Goal: Task Accomplishment & Management: Complete application form

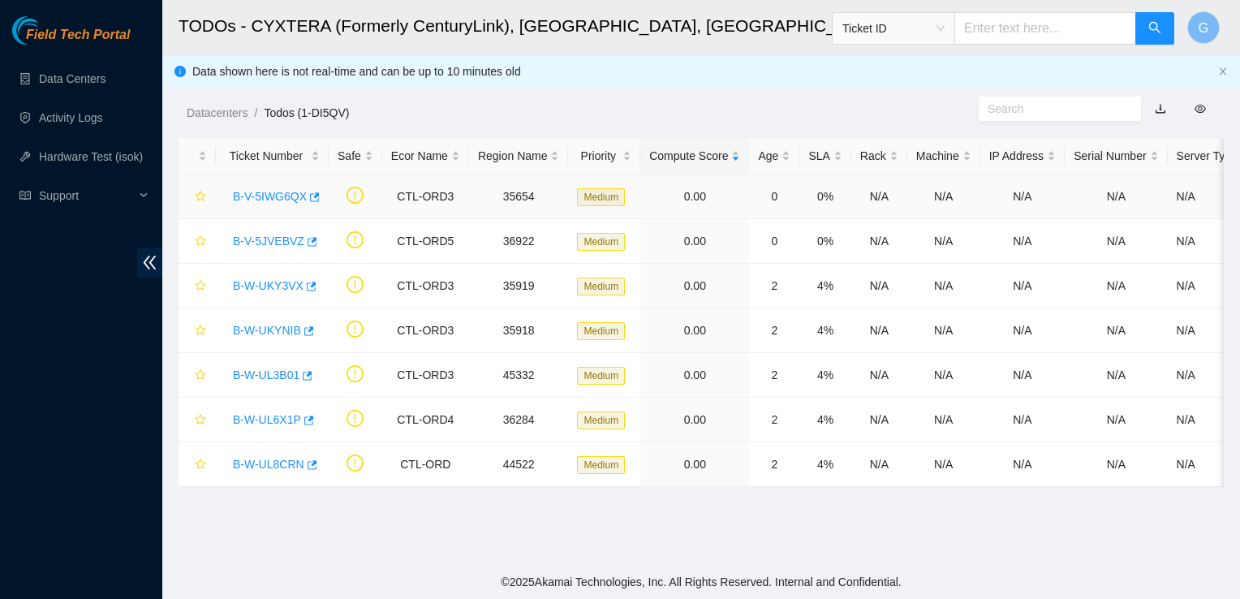
click at [256, 190] on link "B-V-5IWG6QX" at bounding box center [270, 196] width 74 height 13
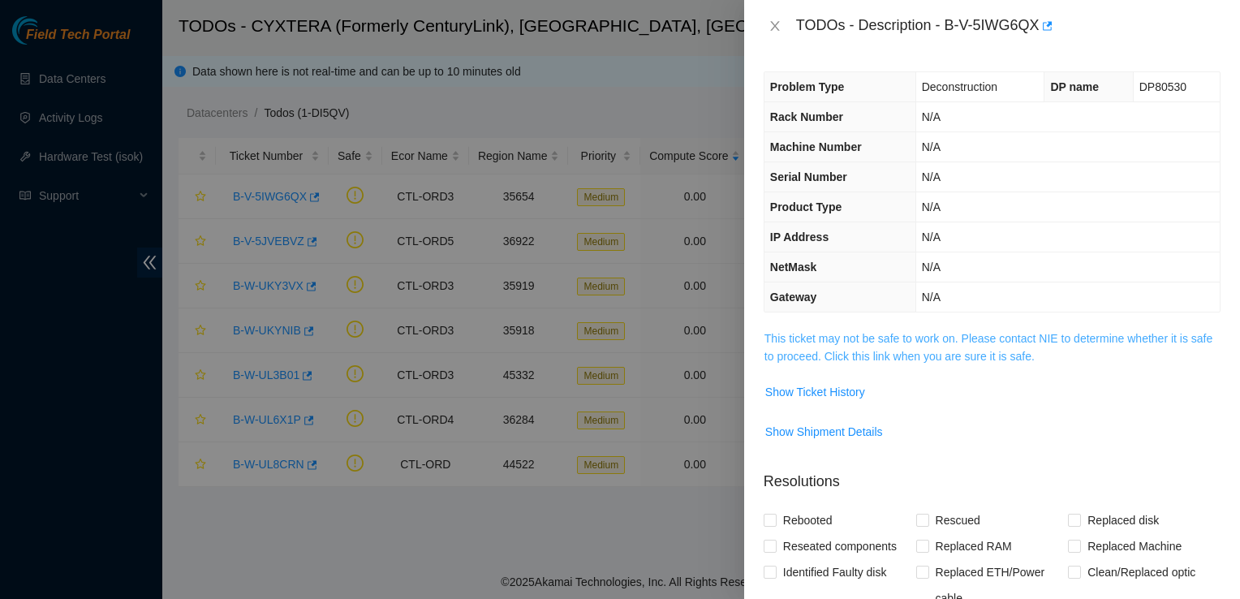
click at [1040, 351] on link "This ticket may not be safe to work on. Please contact NIE to determine whether…" at bounding box center [988, 347] width 448 height 31
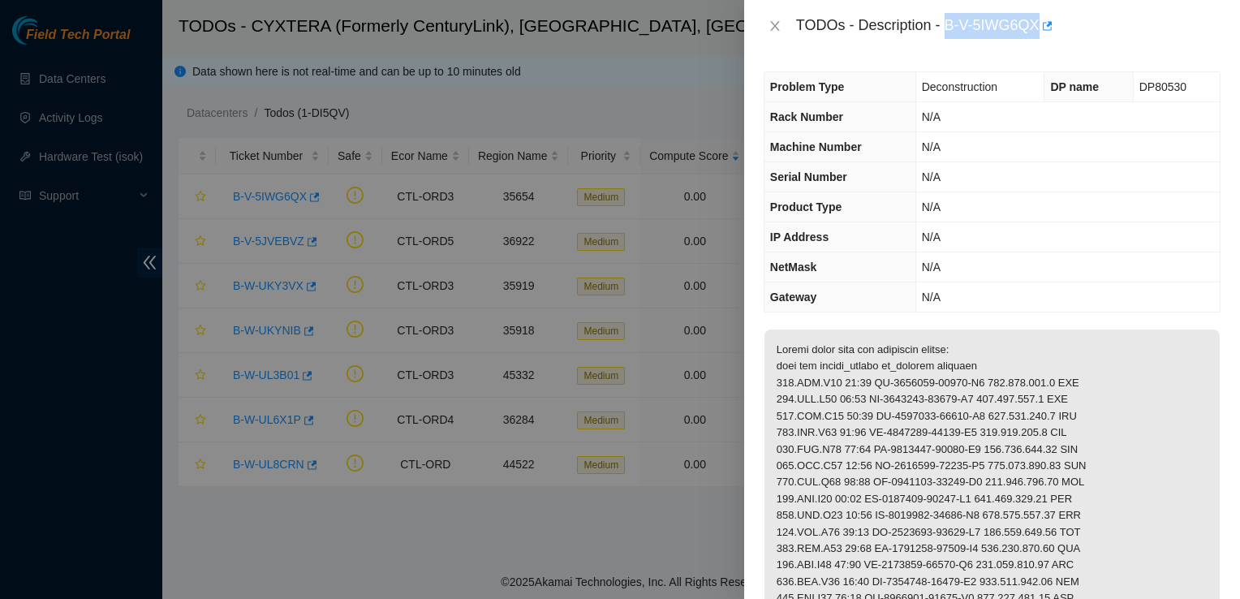
drag, startPoint x: 948, startPoint y: 24, endPoint x: 1036, endPoint y: 25, distance: 87.7
click at [1036, 25] on div "TODOs - Description - B-V-5IWG6QX" at bounding box center [1008, 26] width 424 height 26
drag, startPoint x: 1036, startPoint y: 25, endPoint x: 999, endPoint y: 19, distance: 37.1
copy div "B-V-5IWG6QX"
click at [1177, 159] on td "N/A" at bounding box center [1067, 147] width 304 height 30
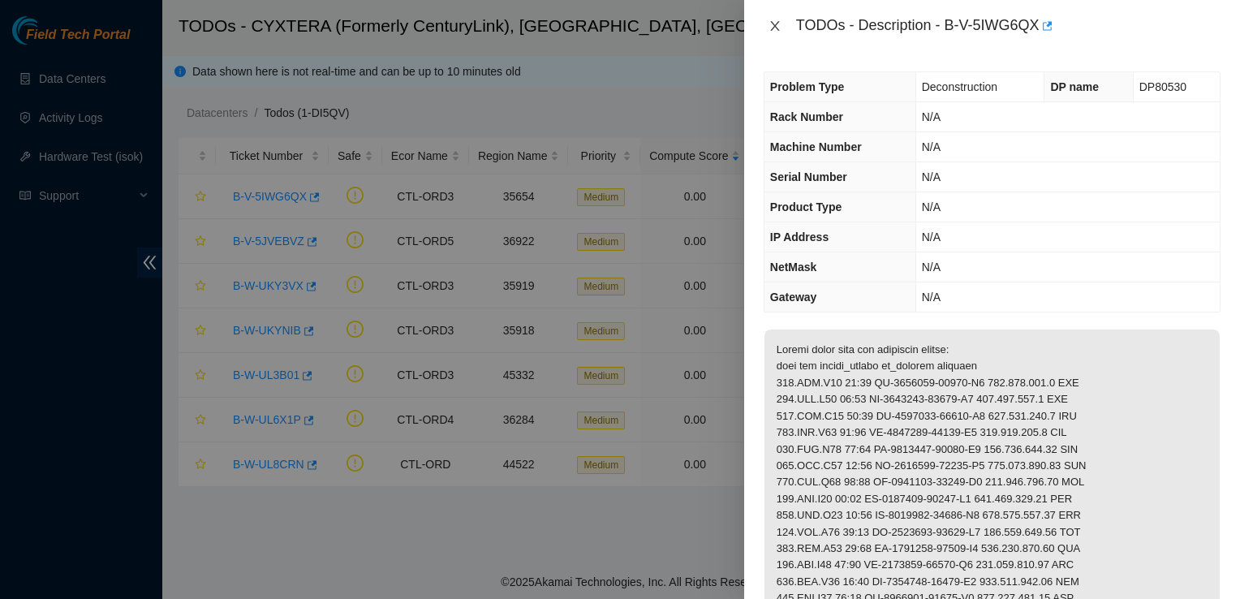
click at [777, 23] on icon "close" at bounding box center [774, 26] width 9 height 10
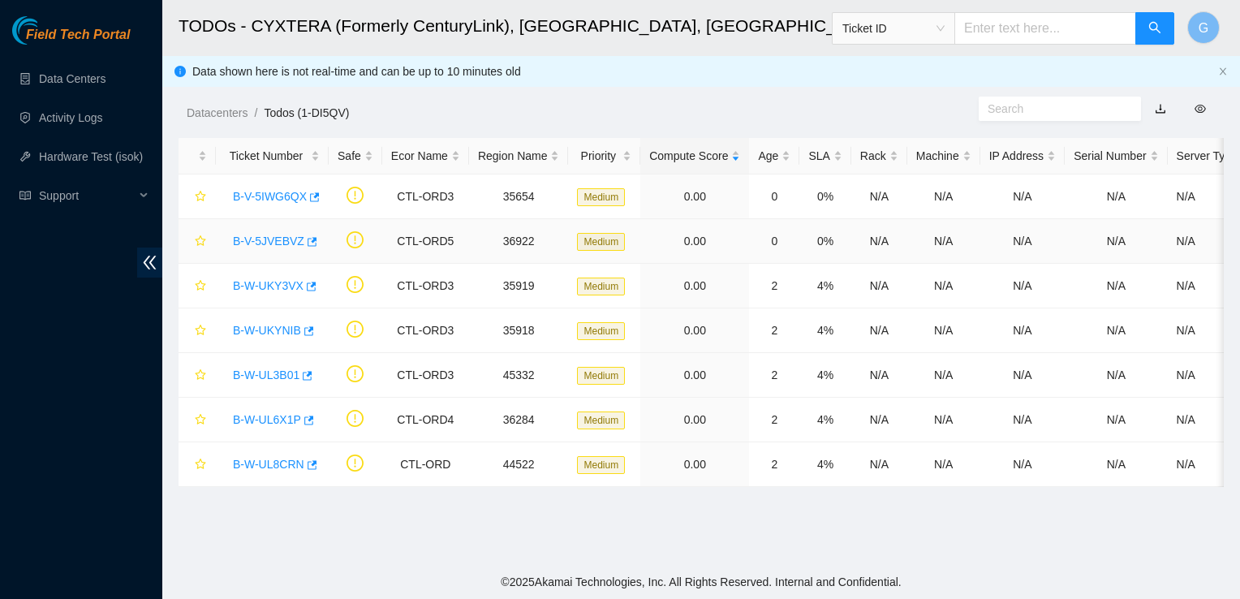
click at [258, 239] on link "B-V-5JVEBVZ" at bounding box center [268, 241] width 71 height 13
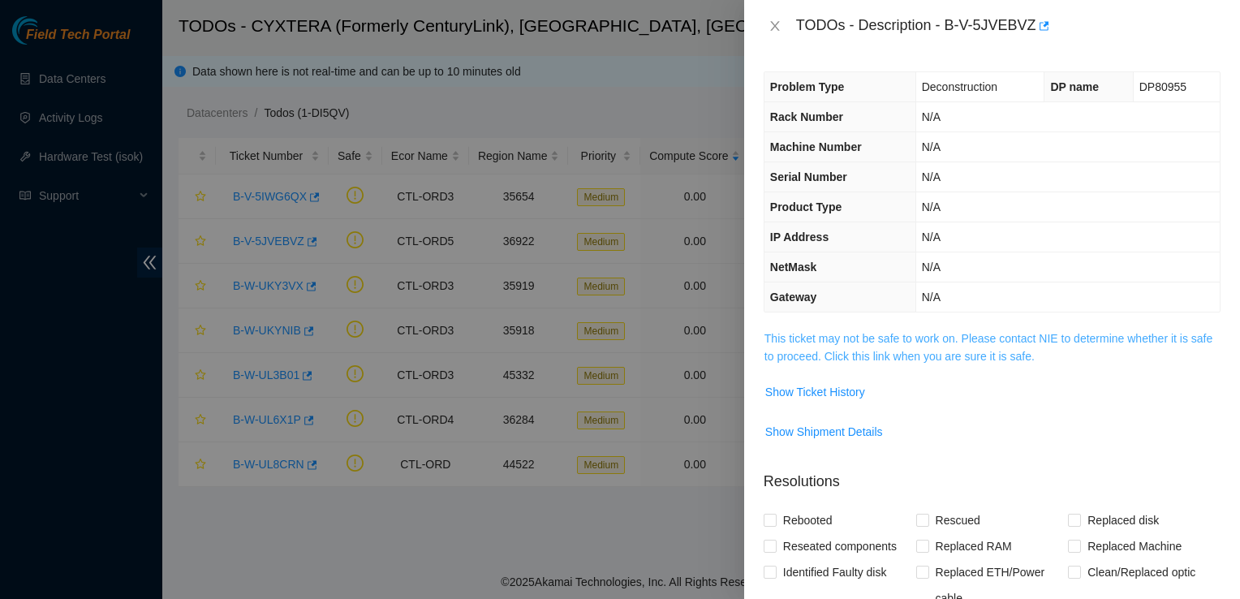
click at [796, 341] on link "This ticket may not be safe to work on. Please contact NIE to determine whether…" at bounding box center [988, 347] width 448 height 31
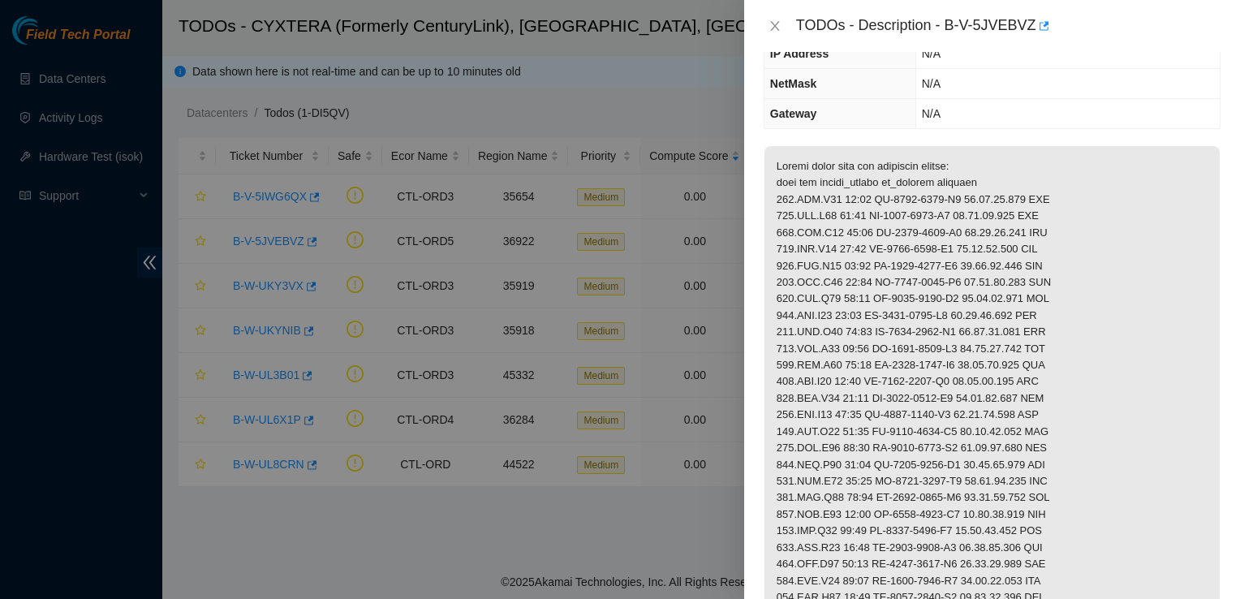
scroll to position [166, 0]
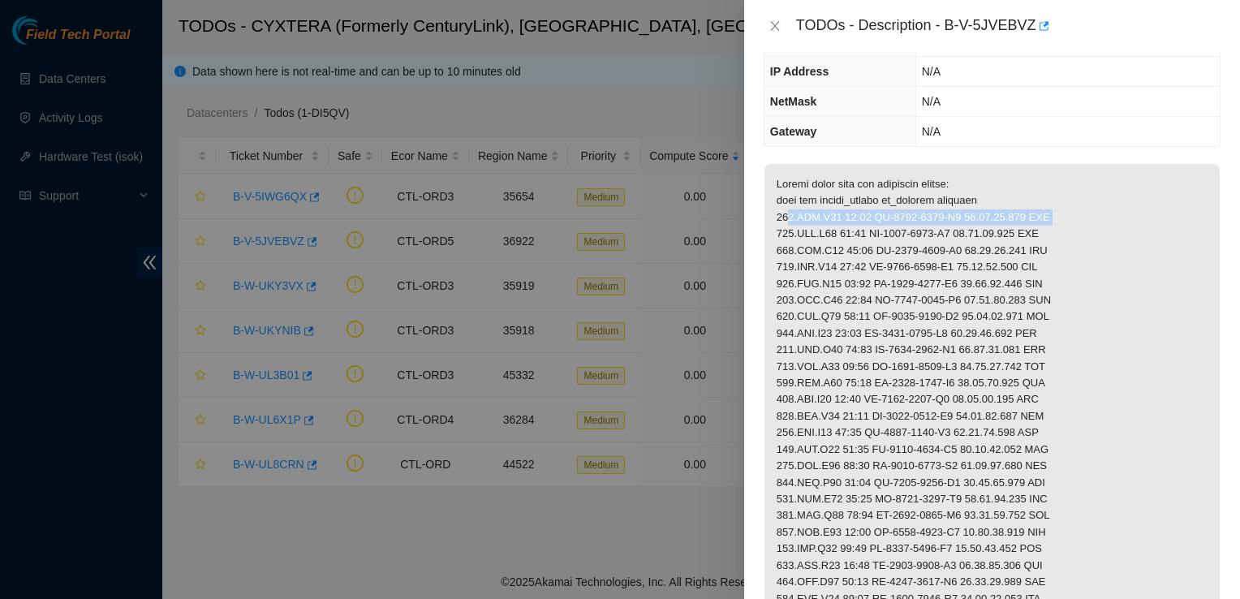
click at [1207, 219] on p at bounding box center [991, 524] width 455 height 721
drag, startPoint x: 1207, startPoint y: 219, endPoint x: 1195, endPoint y: 259, distance: 41.6
click at [1195, 259] on p at bounding box center [991, 524] width 455 height 721
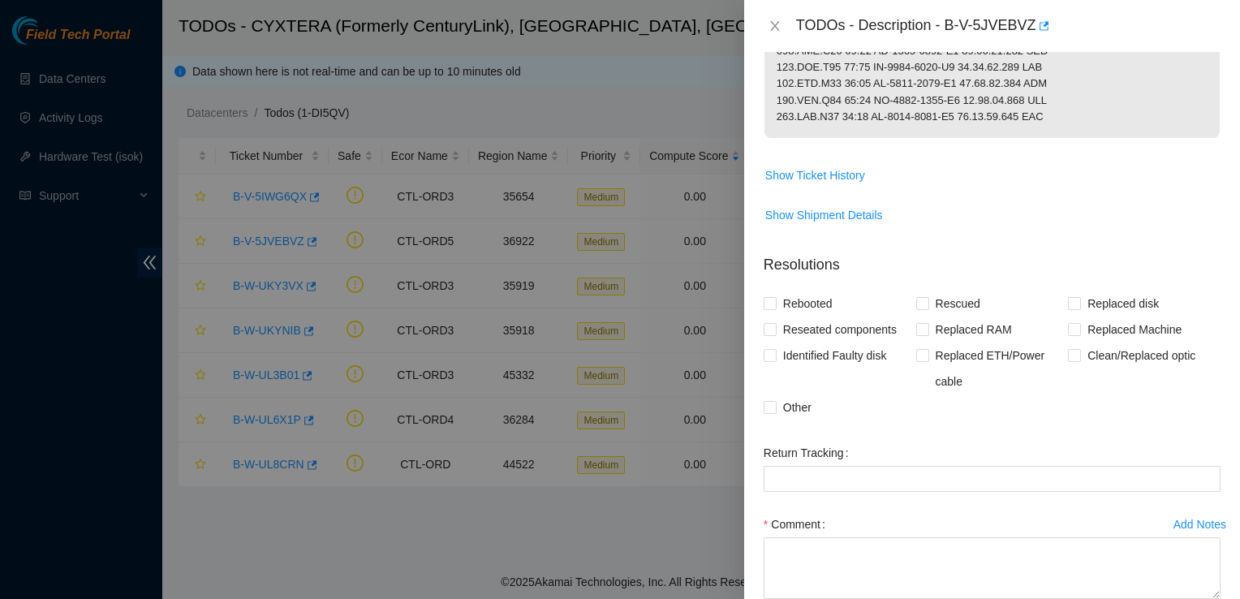
scroll to position [1020, 0]
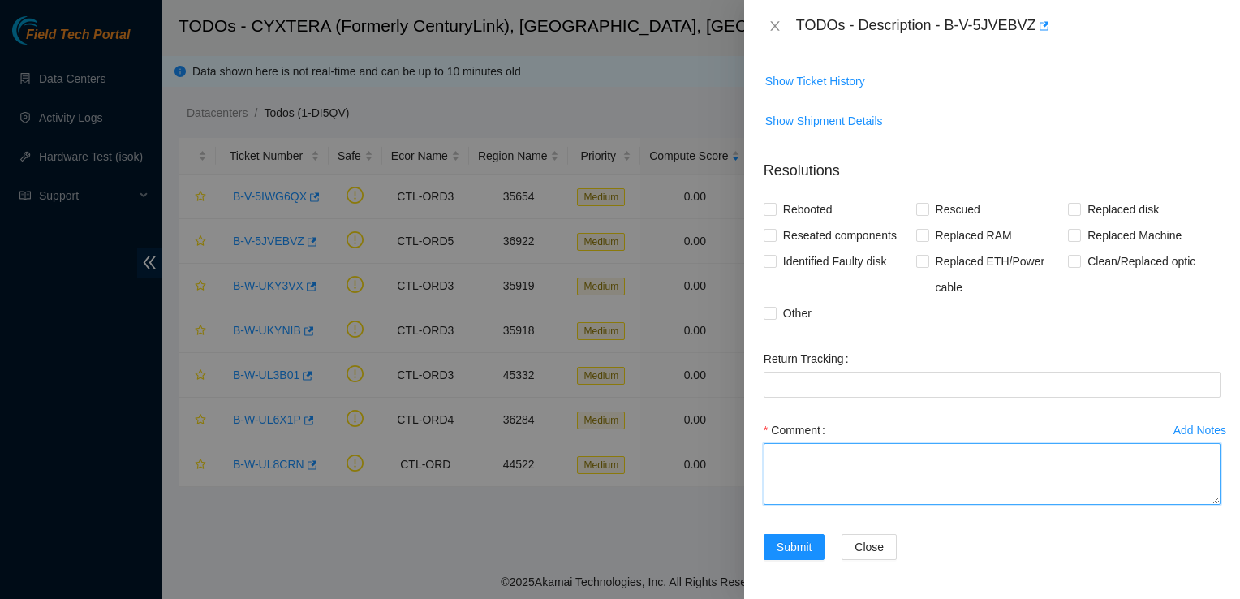
click at [1007, 448] on textarea "Comment" at bounding box center [992, 474] width 457 height 62
type textarea "Powered down"
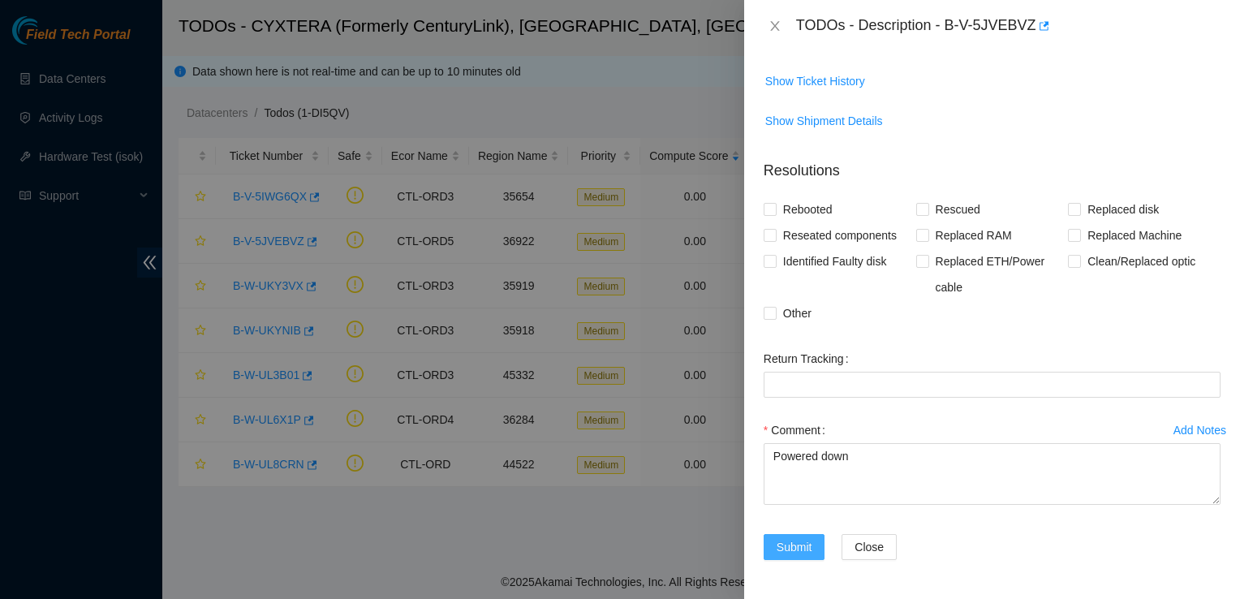
click at [812, 545] on button "Submit" at bounding box center [795, 547] width 62 height 26
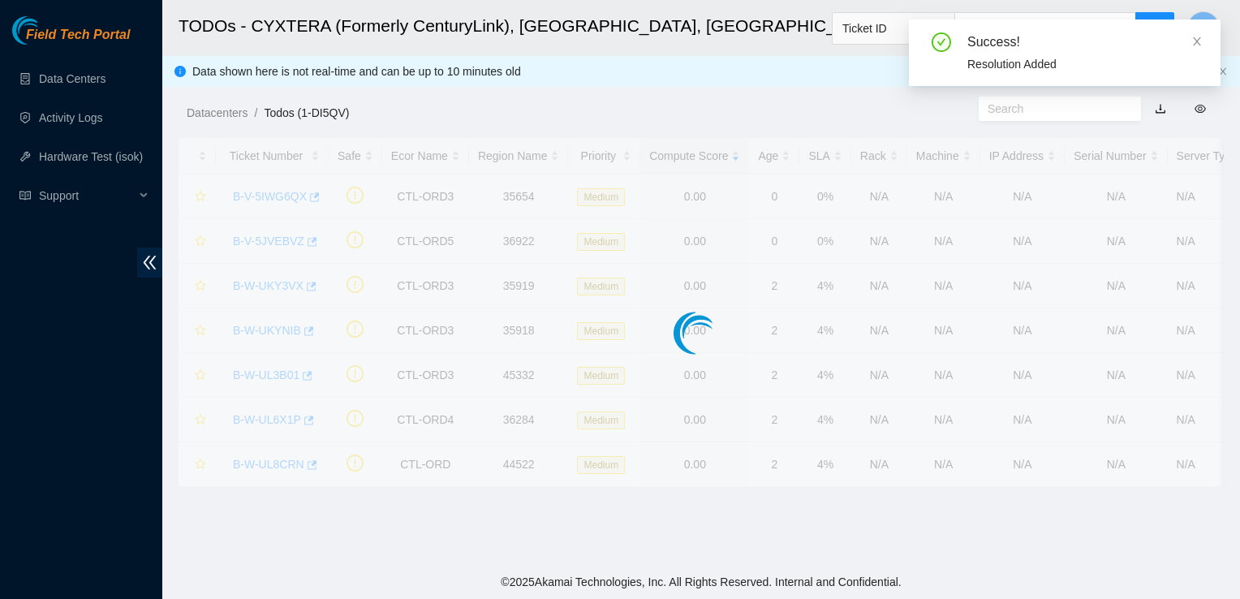
scroll to position [471, 0]
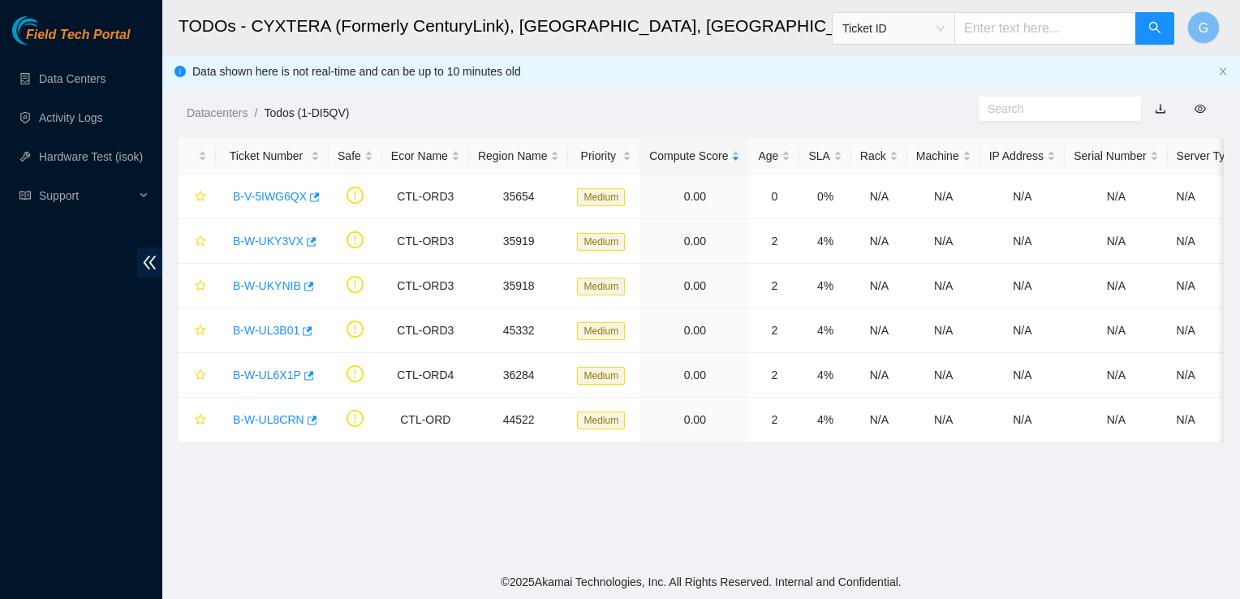
drag, startPoint x: 1151, startPoint y: 550, endPoint x: 269, endPoint y: 240, distance: 934.3
click at [269, 240] on link "B-W-UKY3VX" at bounding box center [268, 241] width 71 height 13
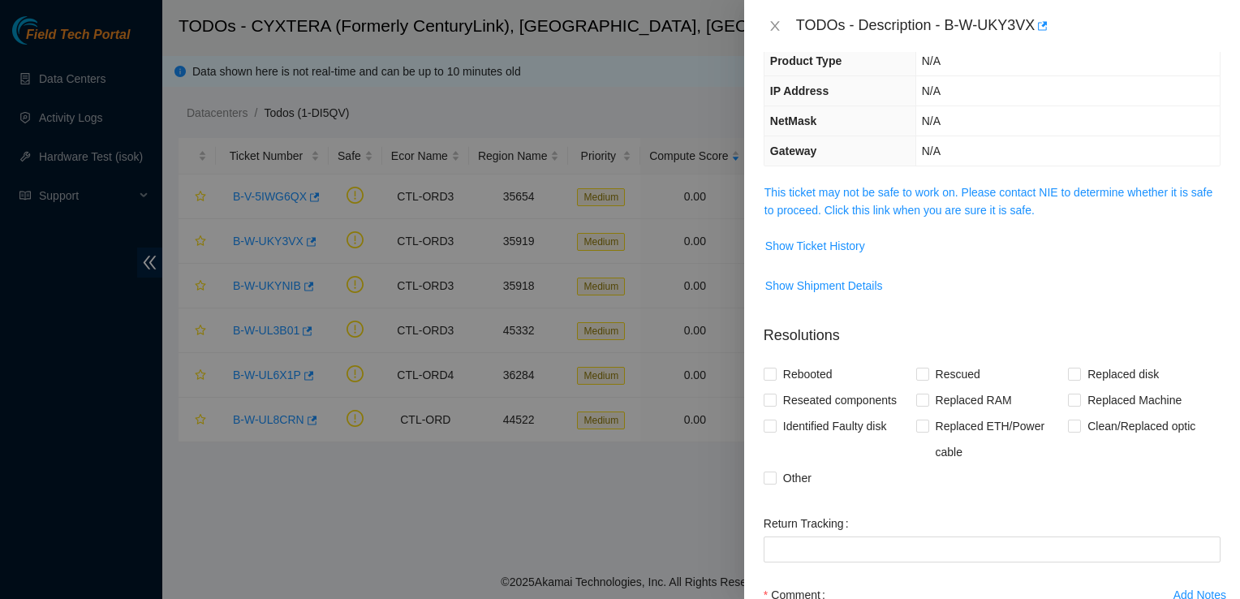
scroll to position [94, 0]
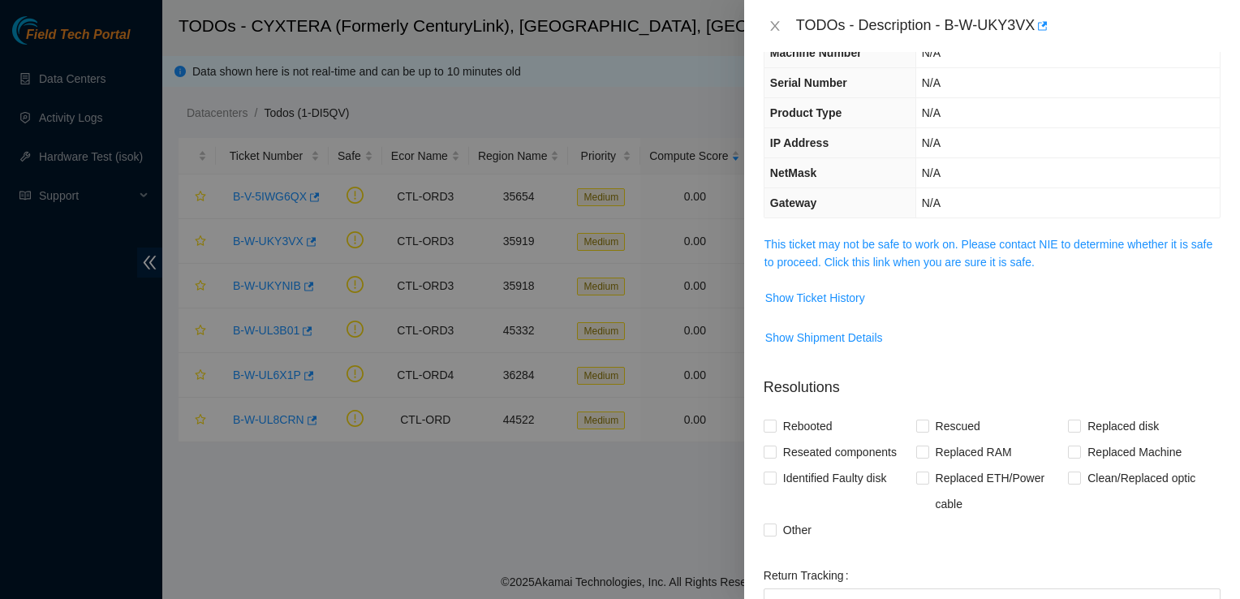
click at [1019, 251] on span "This ticket may not be safe to work on. Please contact NIE to determine whether…" at bounding box center [991, 253] width 455 height 36
click at [1030, 248] on link "This ticket may not be safe to work on. Please contact NIE to determine whether…" at bounding box center [988, 253] width 448 height 31
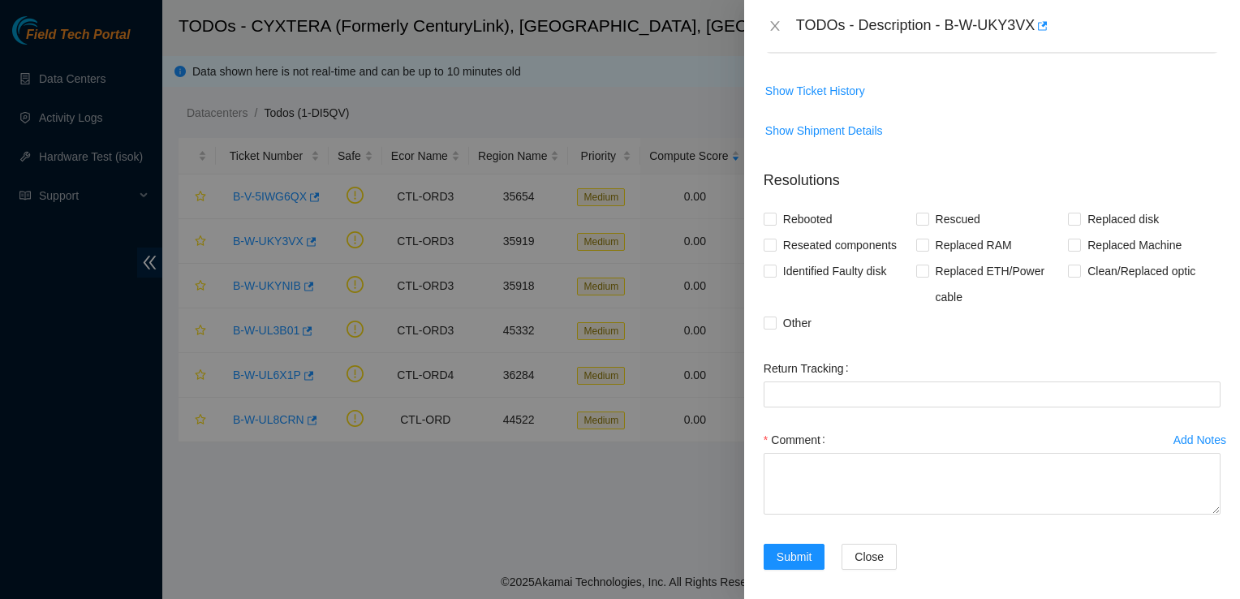
scroll to position [424, 0]
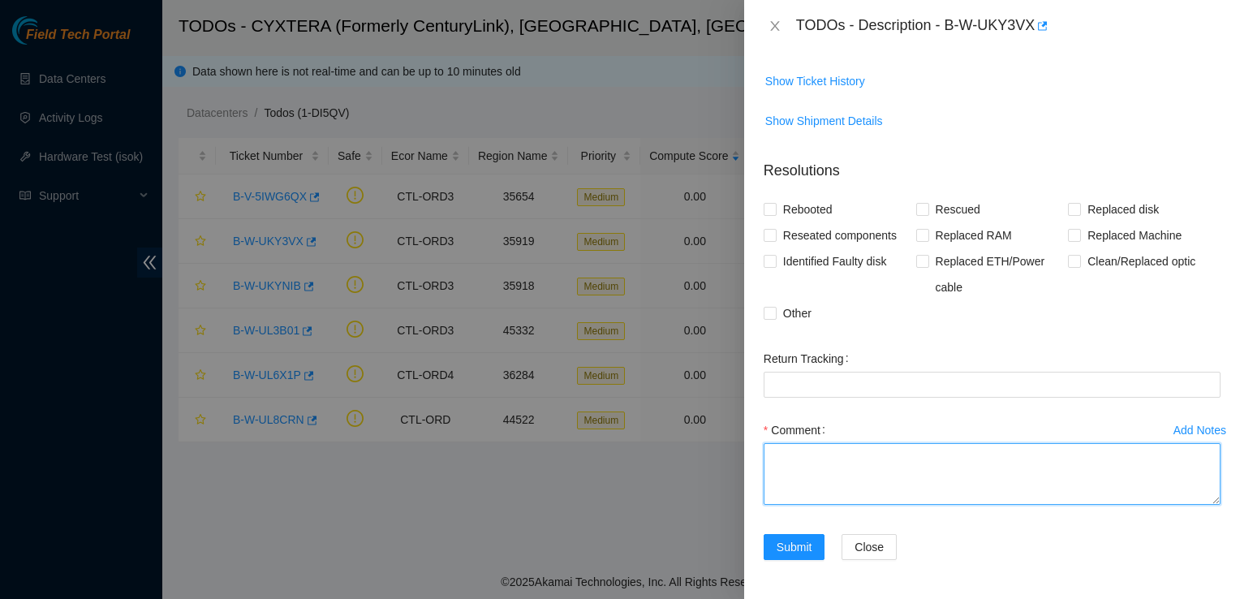
click at [934, 476] on textarea "Comment" at bounding box center [992, 474] width 457 height 62
type textarea "Powered down"
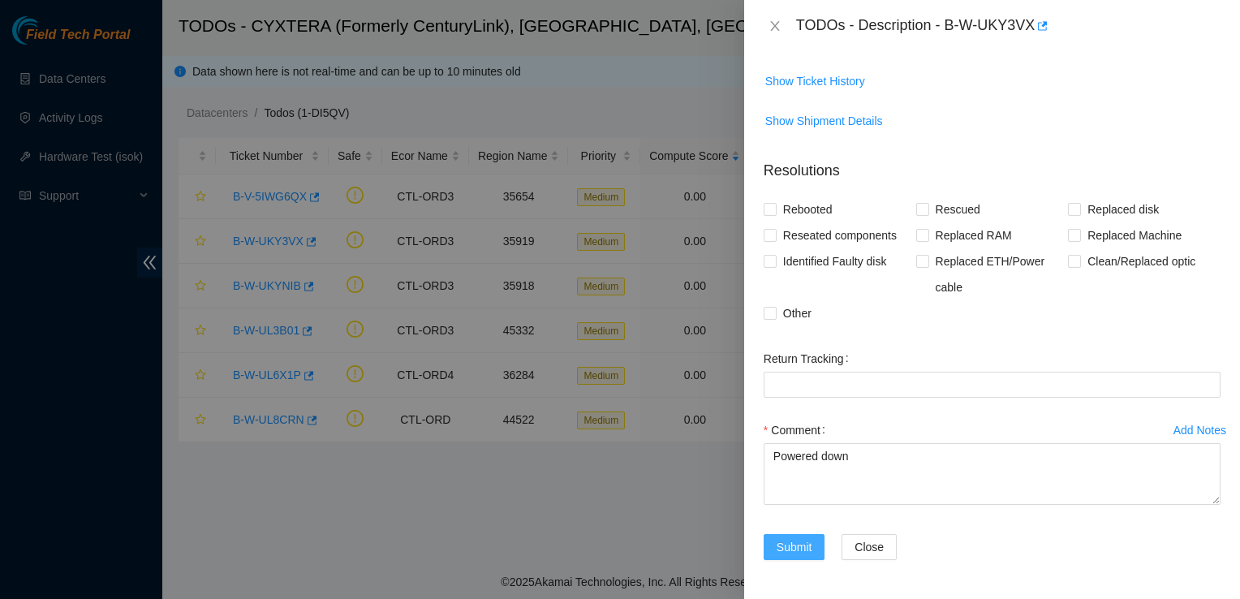
click at [792, 536] on button "Submit" at bounding box center [795, 547] width 62 height 26
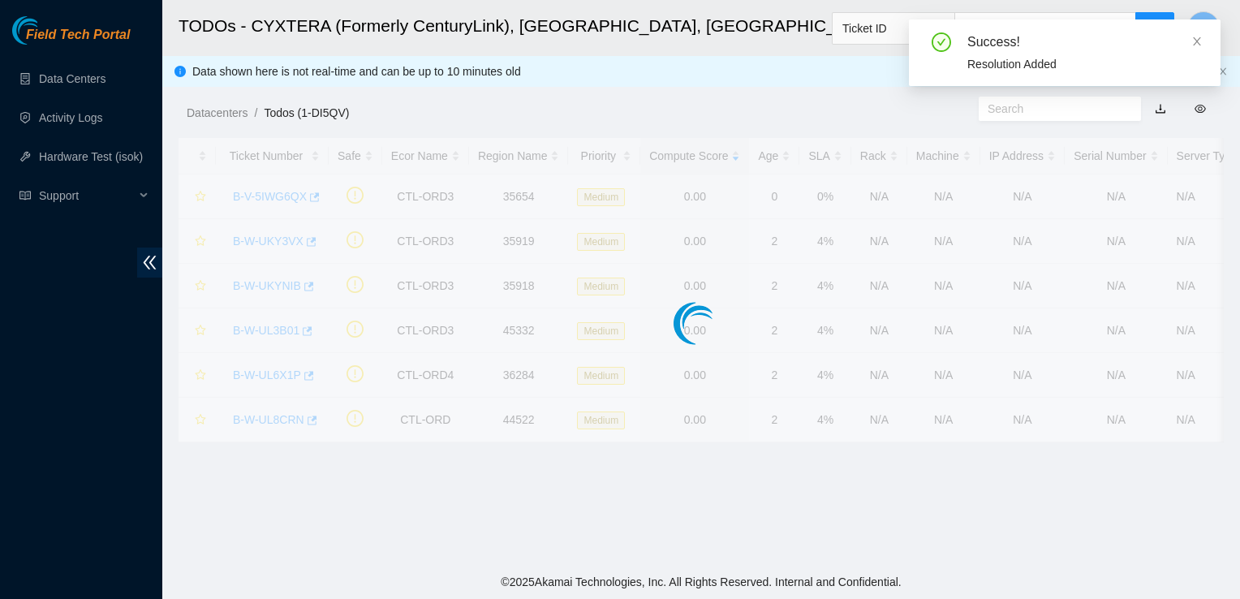
scroll to position [448, 0]
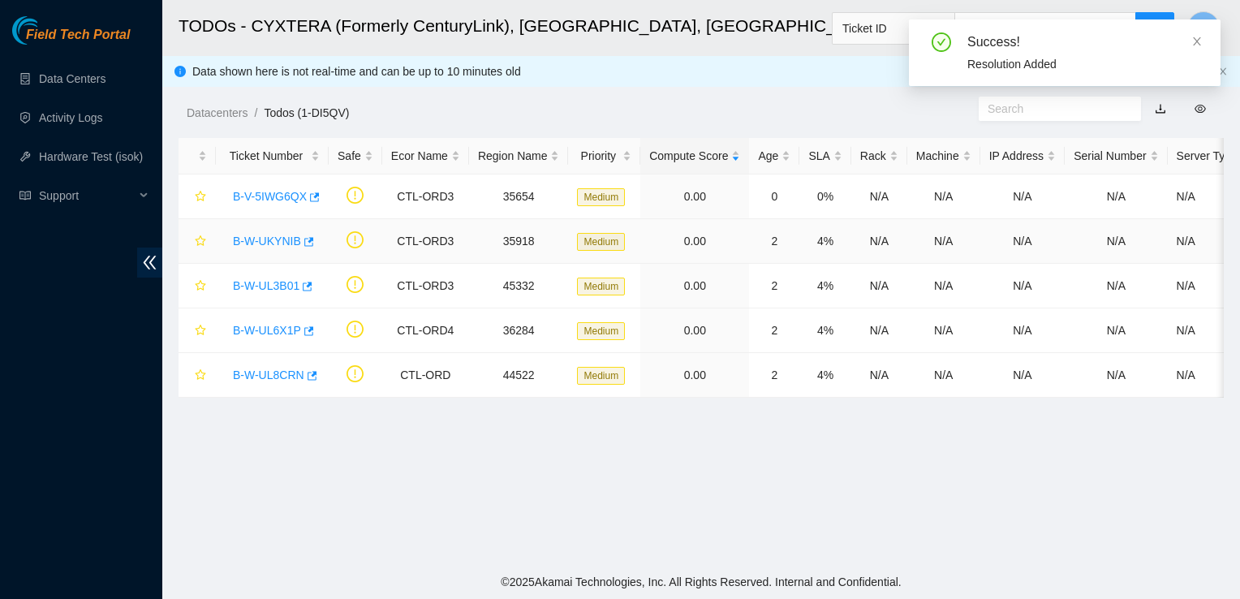
click at [269, 243] on link "B-W-UKYNIB" at bounding box center [267, 241] width 68 height 13
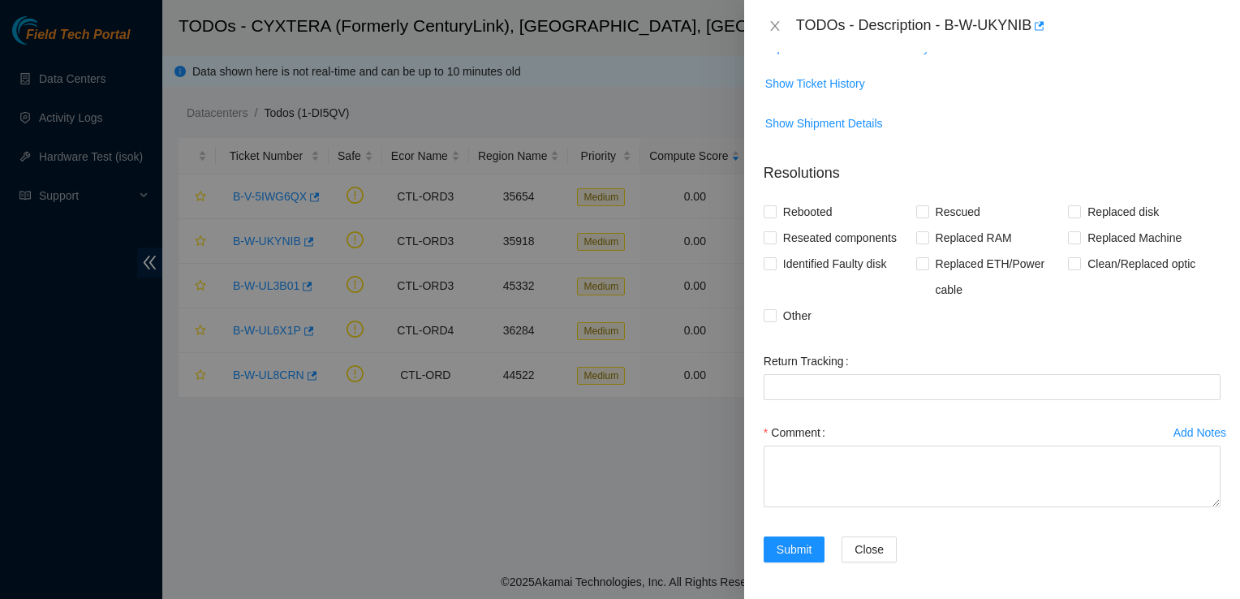
scroll to position [0, 0]
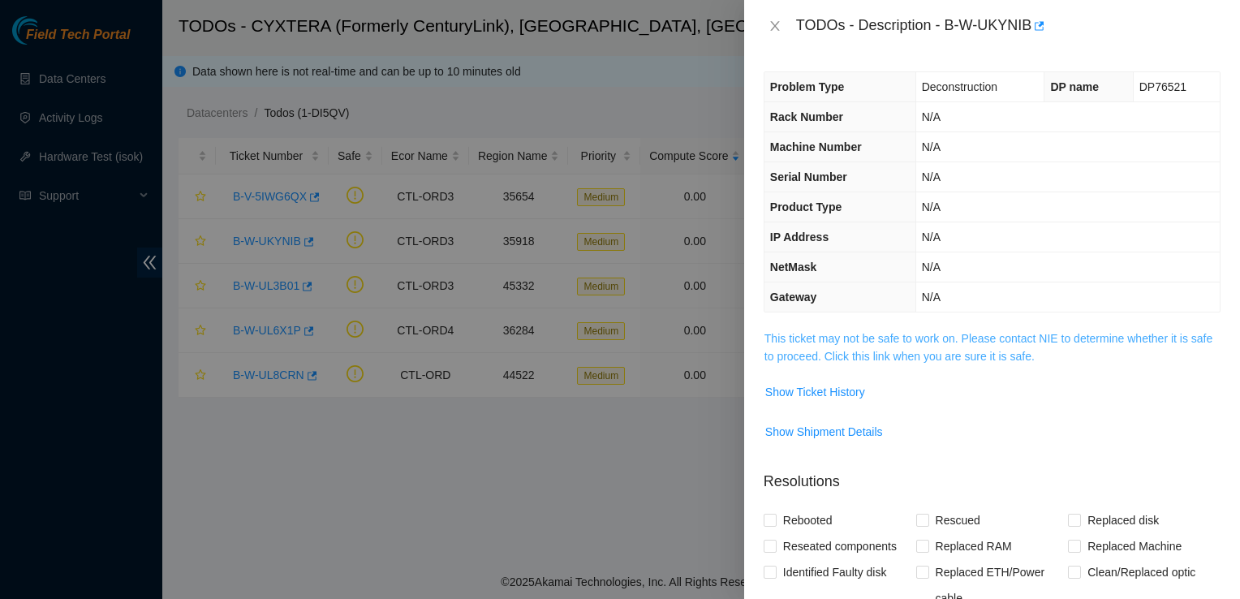
click at [997, 350] on link "This ticket may not be safe to work on. Please contact NIE to determine whether…" at bounding box center [988, 347] width 448 height 31
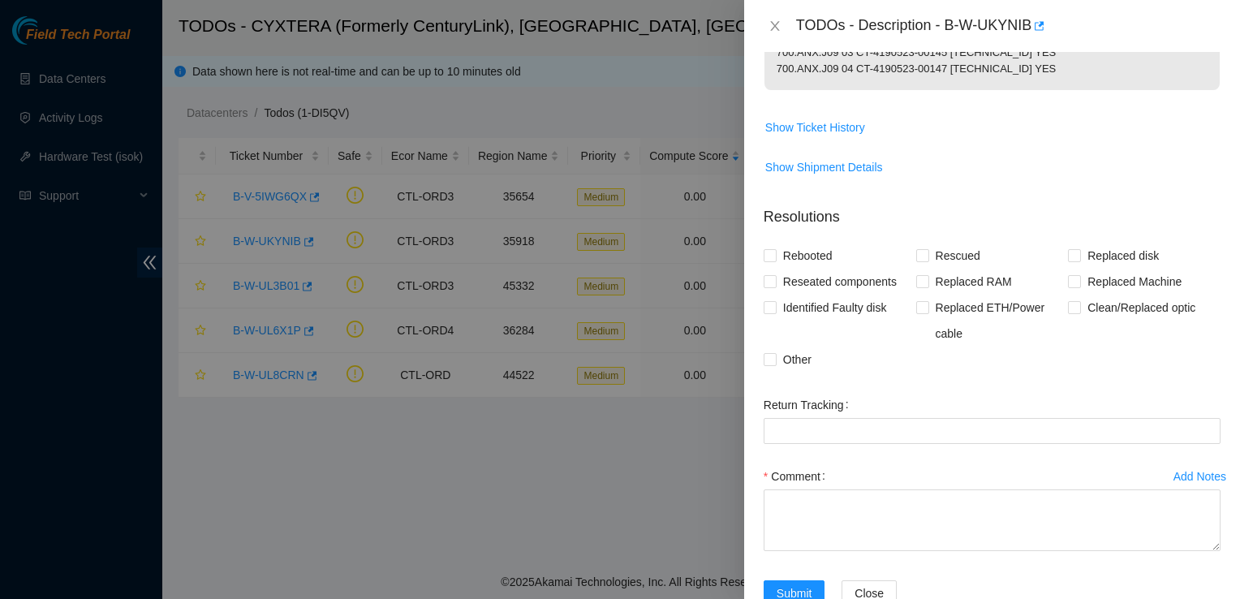
scroll to position [365, 0]
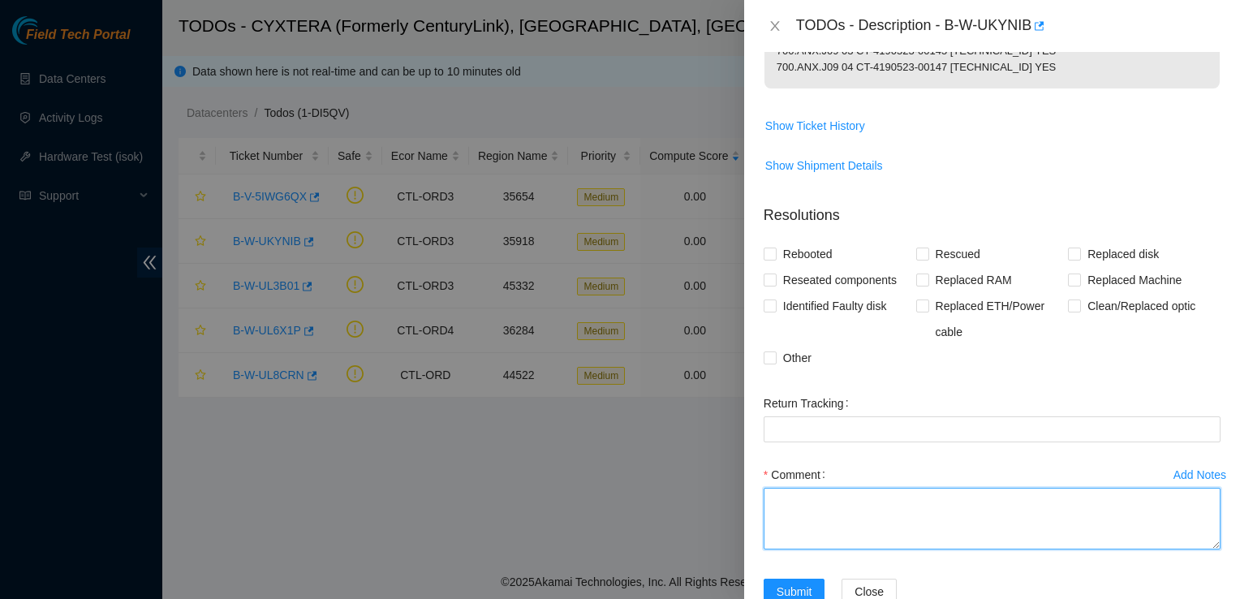
click at [974, 535] on textarea "Comment" at bounding box center [992, 519] width 457 height 62
type textarea "Powered down"
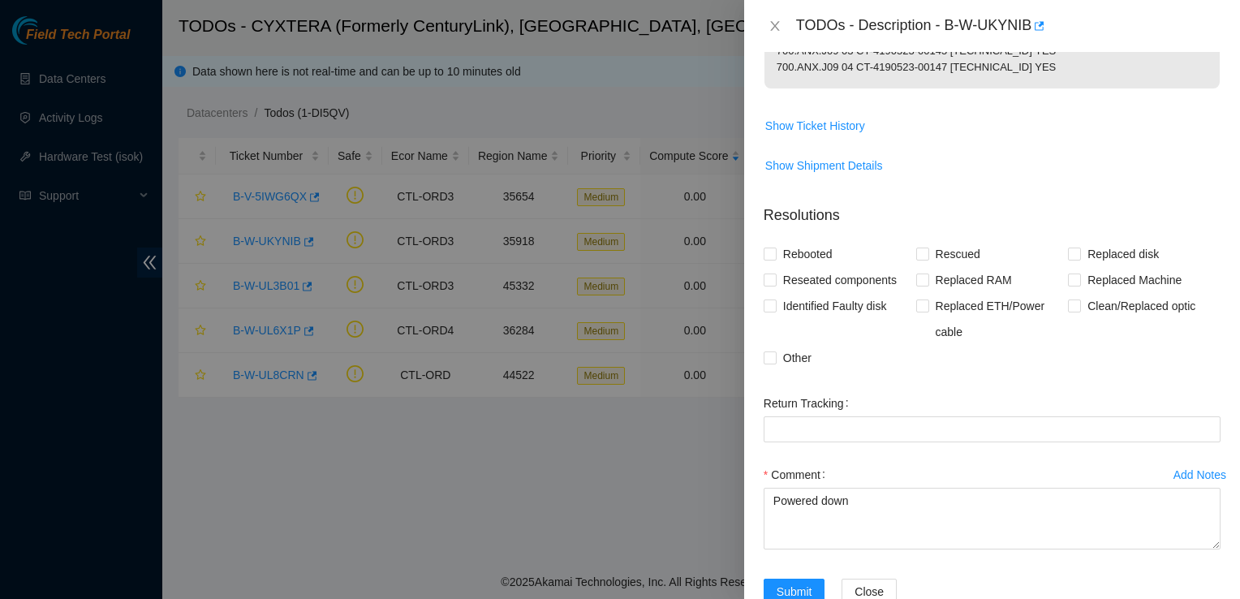
scroll to position [424, 0]
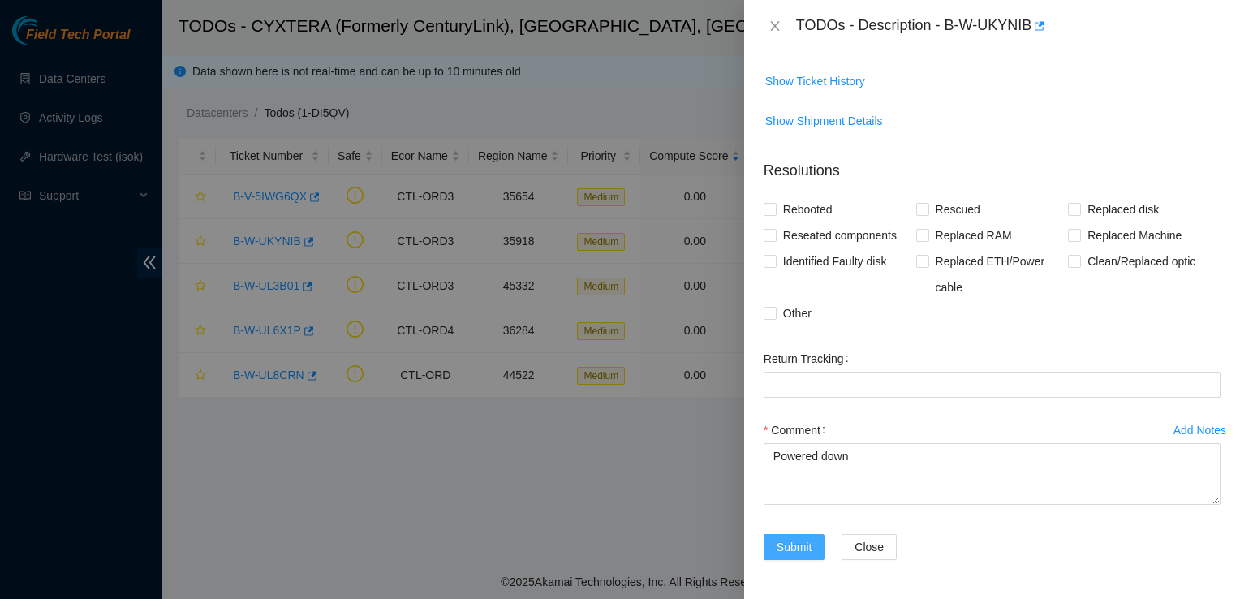
click at [793, 545] on span "Submit" at bounding box center [795, 547] width 36 height 18
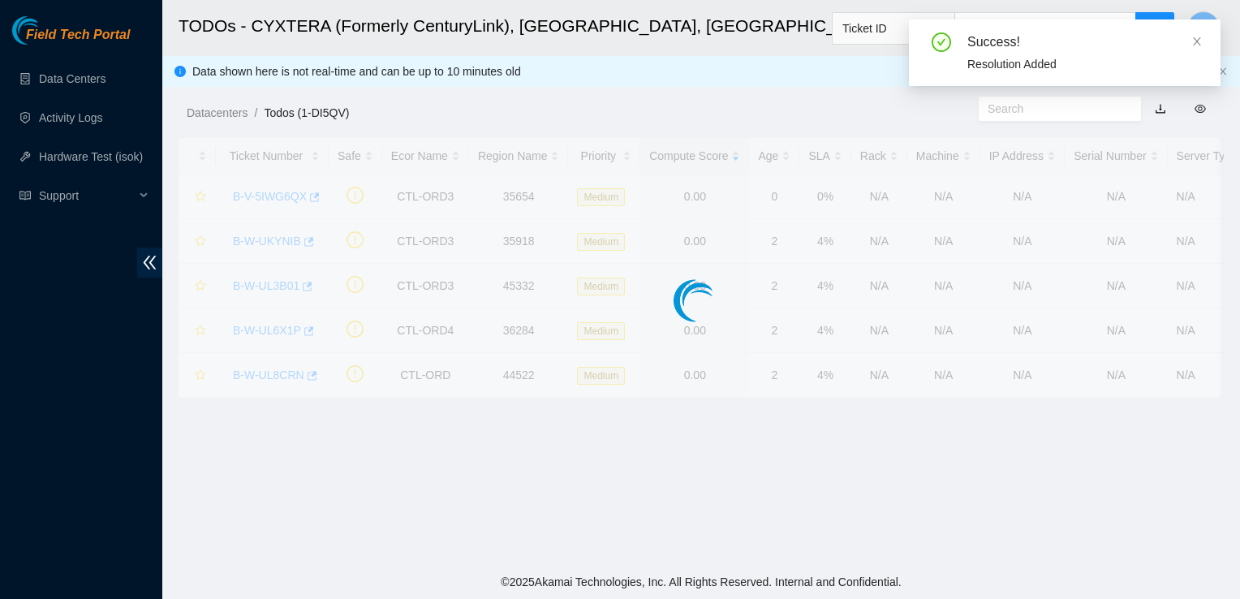
scroll to position [448, 0]
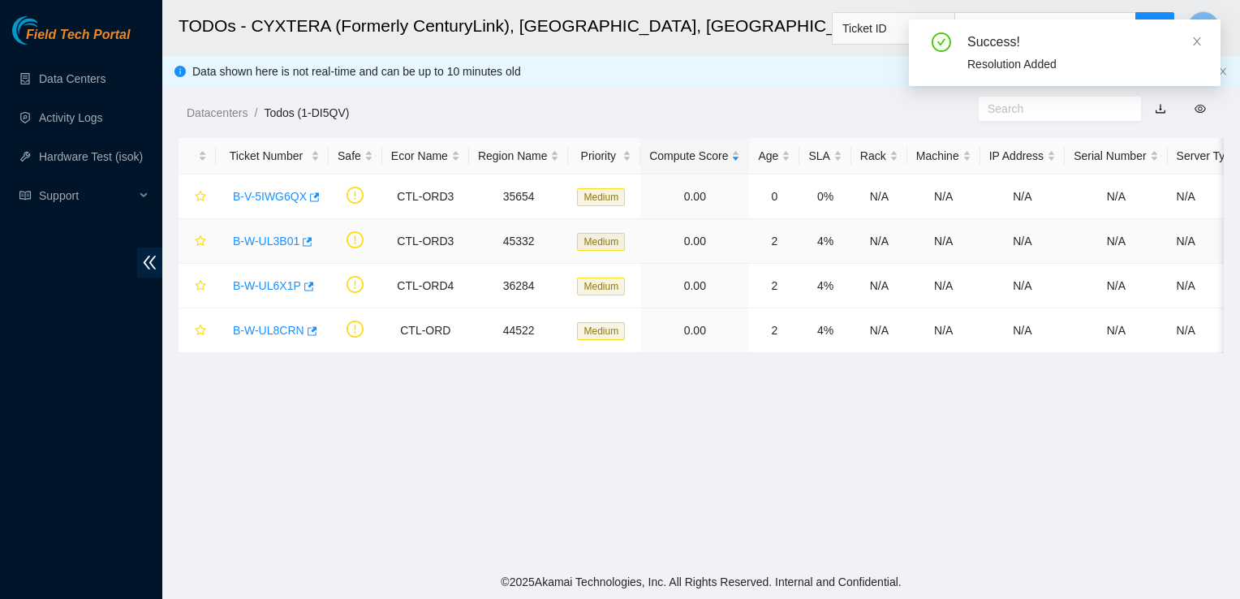
click at [272, 235] on link "B-W-UL3B01" at bounding box center [266, 241] width 67 height 13
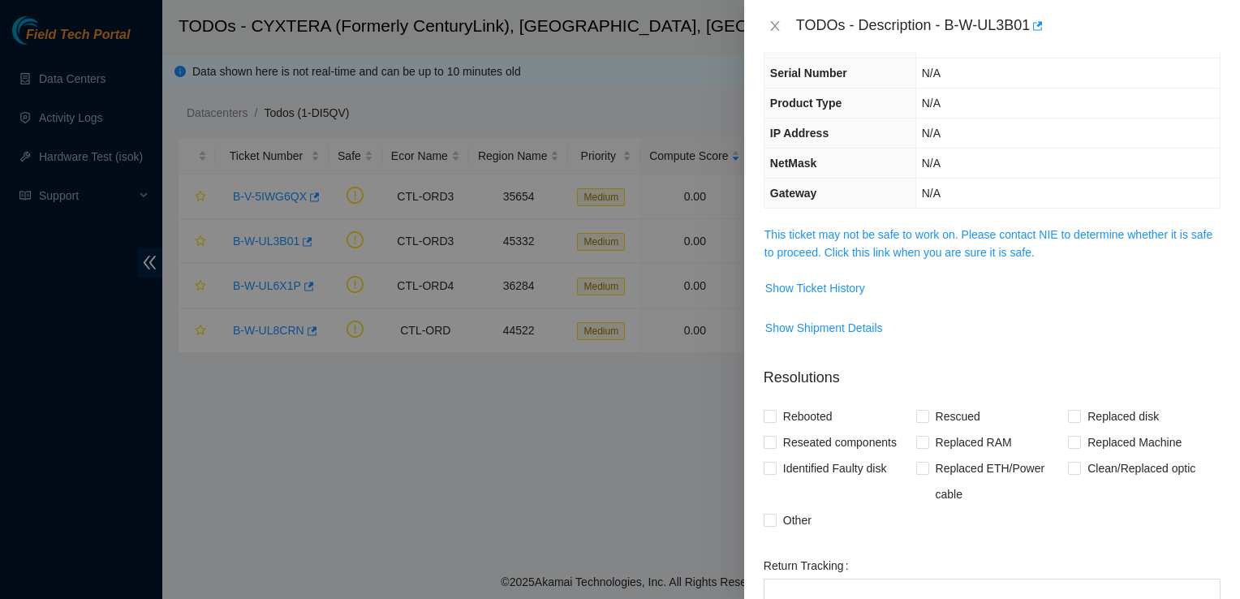
scroll to position [0, 0]
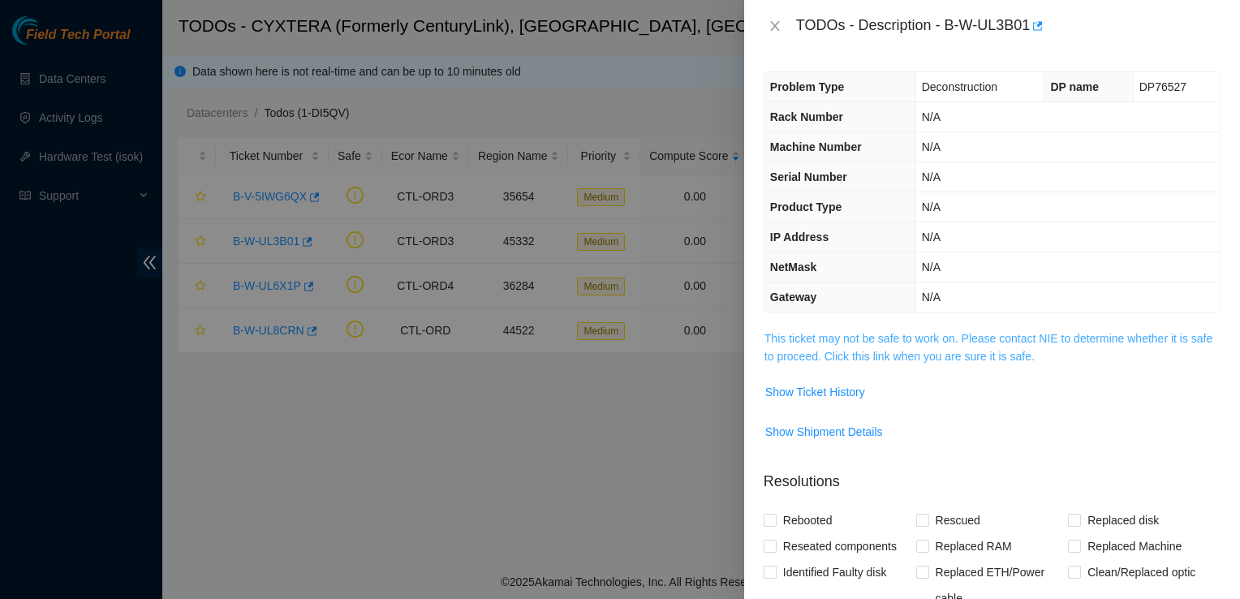
click at [964, 351] on link "This ticket may not be safe to work on. Please contact NIE to determine whether…" at bounding box center [988, 347] width 448 height 31
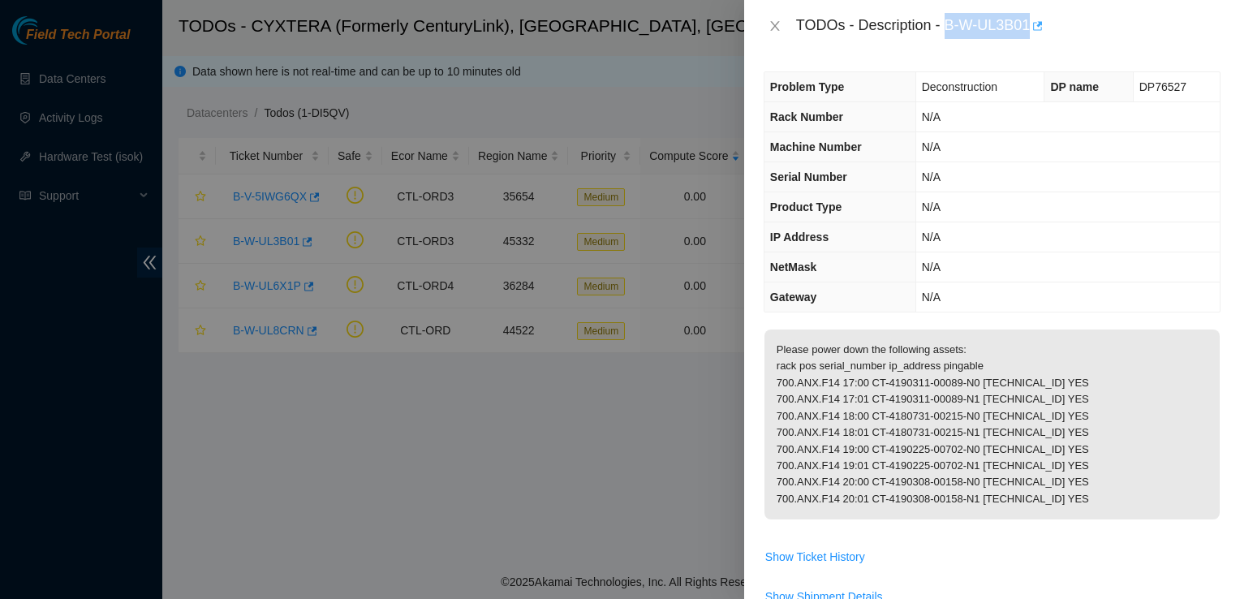
drag, startPoint x: 948, startPoint y: 22, endPoint x: 1031, endPoint y: 31, distance: 84.1
click at [1031, 31] on div "TODOs - Description - B-W-UL3B01" at bounding box center [1008, 26] width 424 height 26
drag, startPoint x: 1031, startPoint y: 31, endPoint x: 991, endPoint y: 24, distance: 41.1
copy div "B-W-UL3B01"
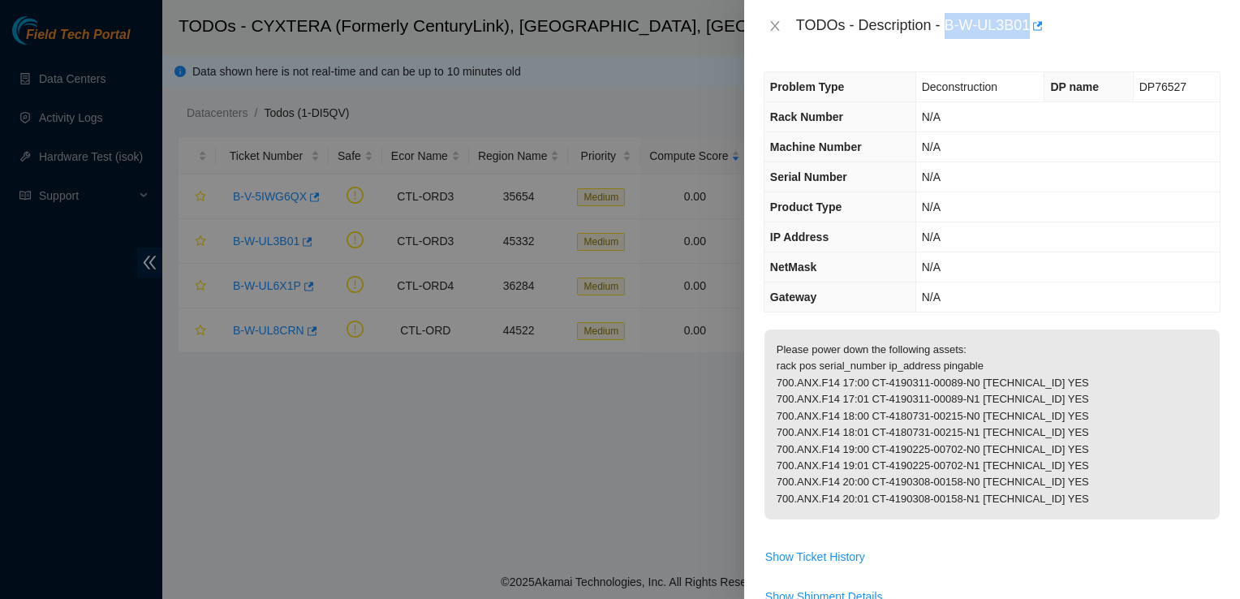
click at [864, 597] on td "Show Shipment Details" at bounding box center [992, 603] width 457 height 40
click at [778, 31] on icon "close" at bounding box center [774, 26] width 9 height 10
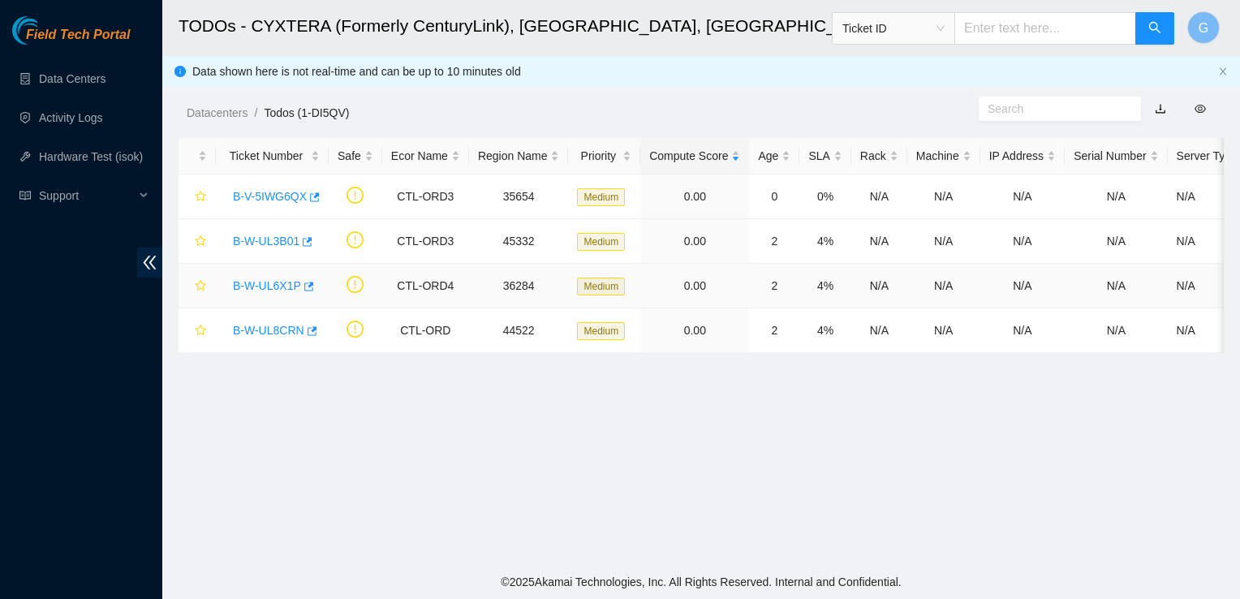
click at [276, 281] on link "B-W-UL6X1P" at bounding box center [267, 285] width 68 height 13
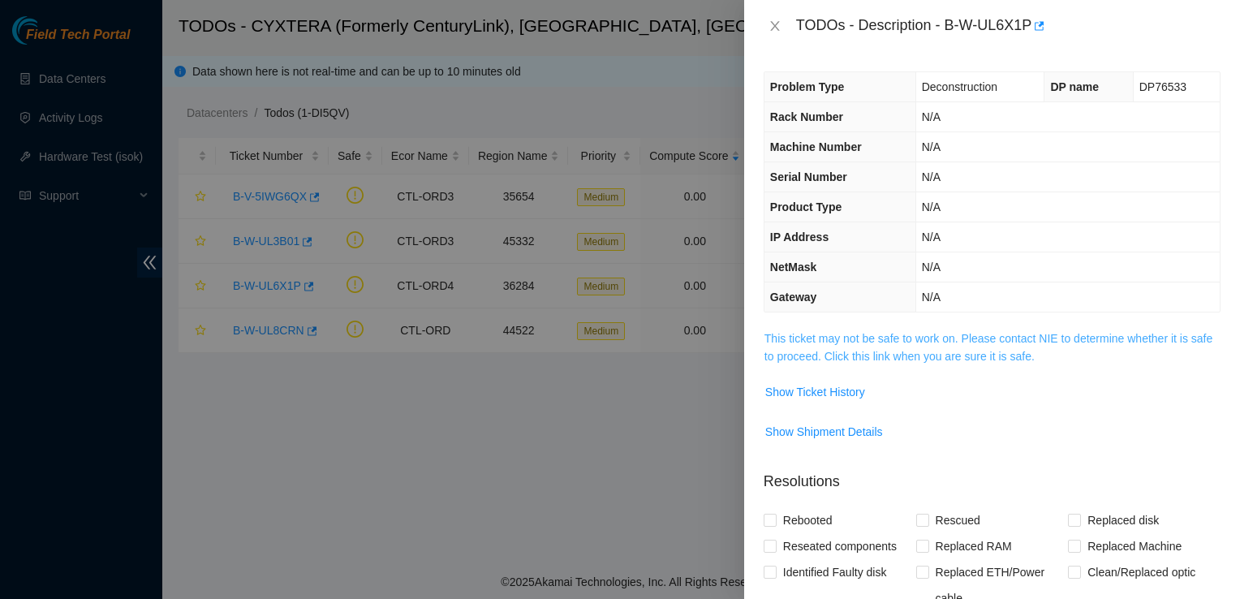
click at [817, 340] on link "This ticket may not be safe to work on. Please contact NIE to determine whether…" at bounding box center [988, 347] width 448 height 31
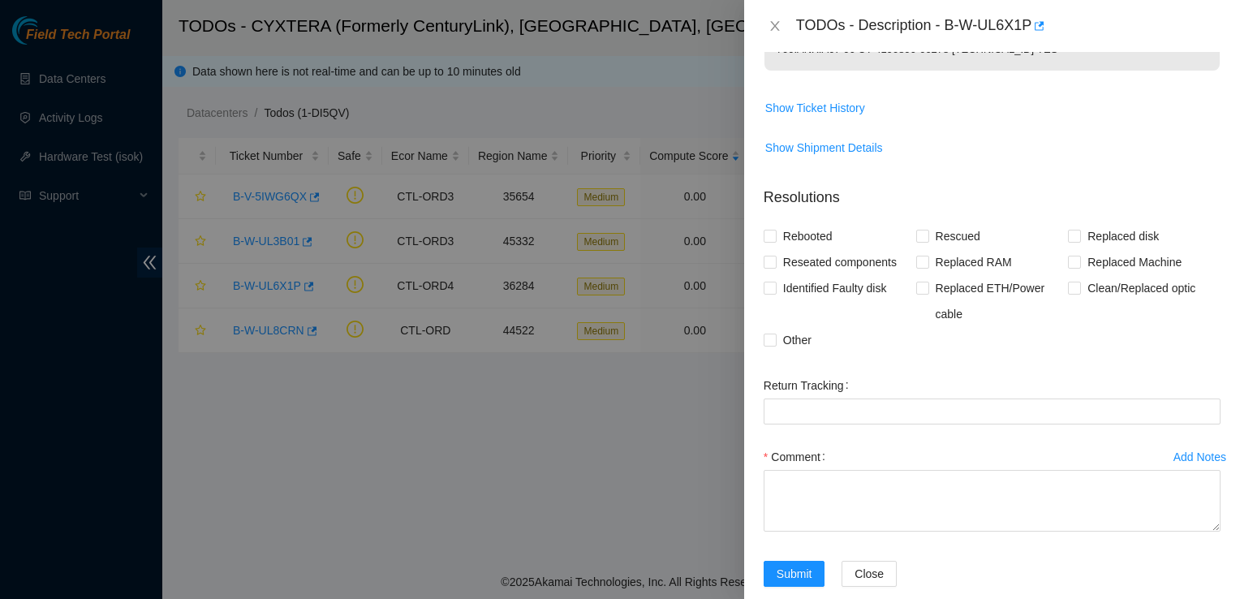
scroll to position [387, 0]
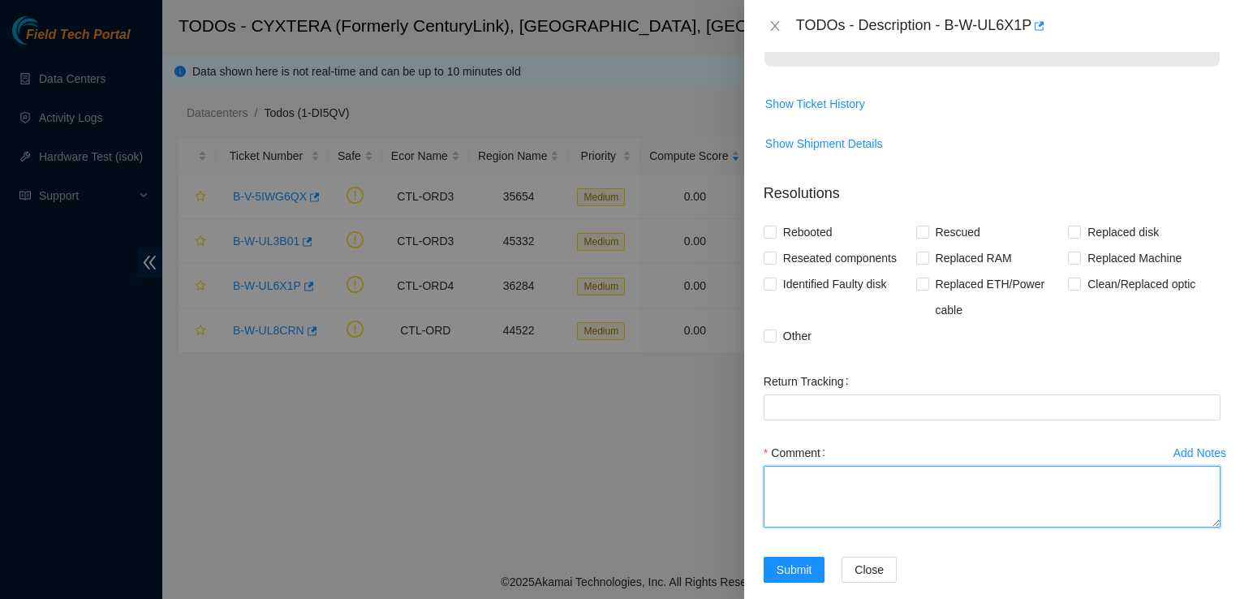
click at [919, 517] on textarea "Comment" at bounding box center [992, 497] width 457 height 62
type textarea "Powered down"
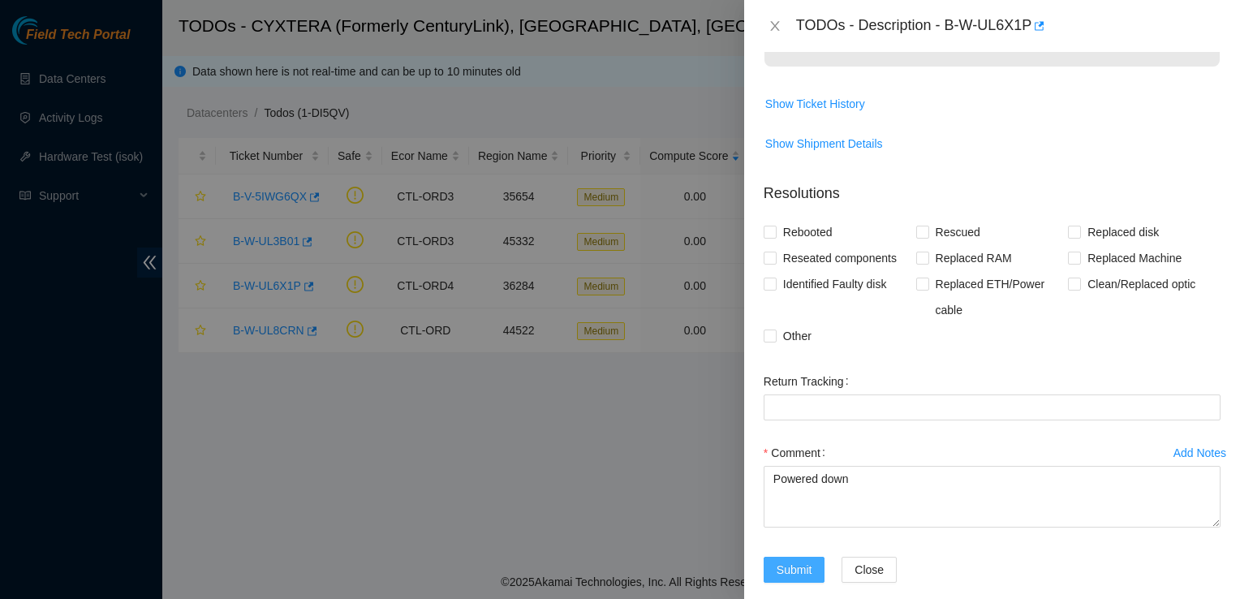
click at [795, 579] on span "Submit" at bounding box center [795, 570] width 36 height 18
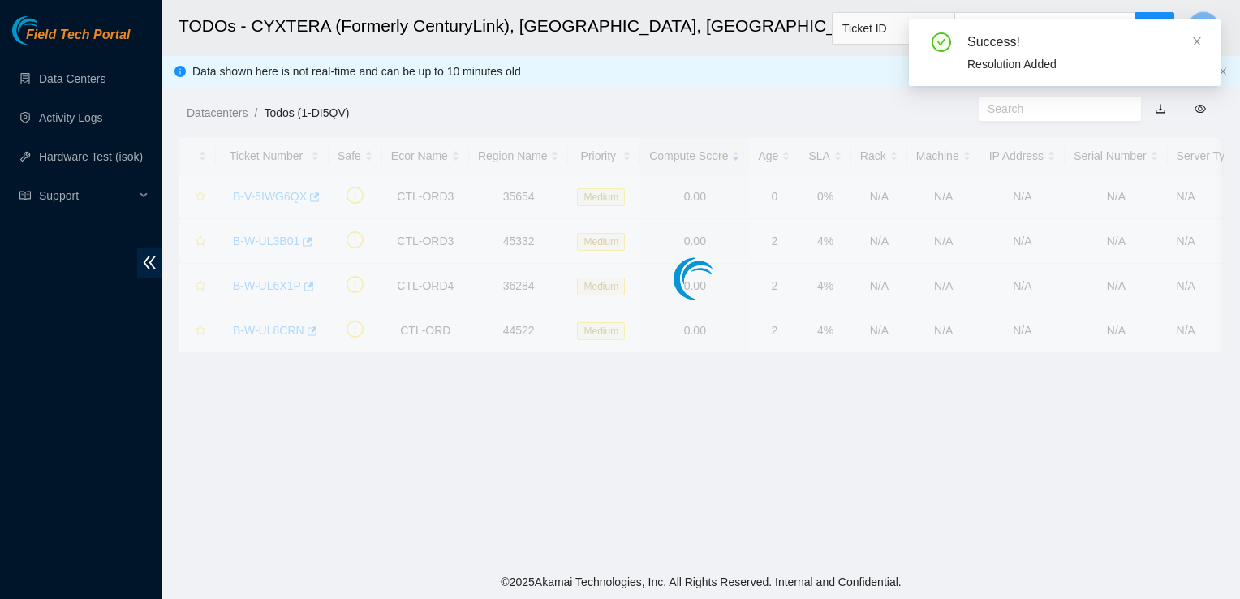
scroll to position [333, 0]
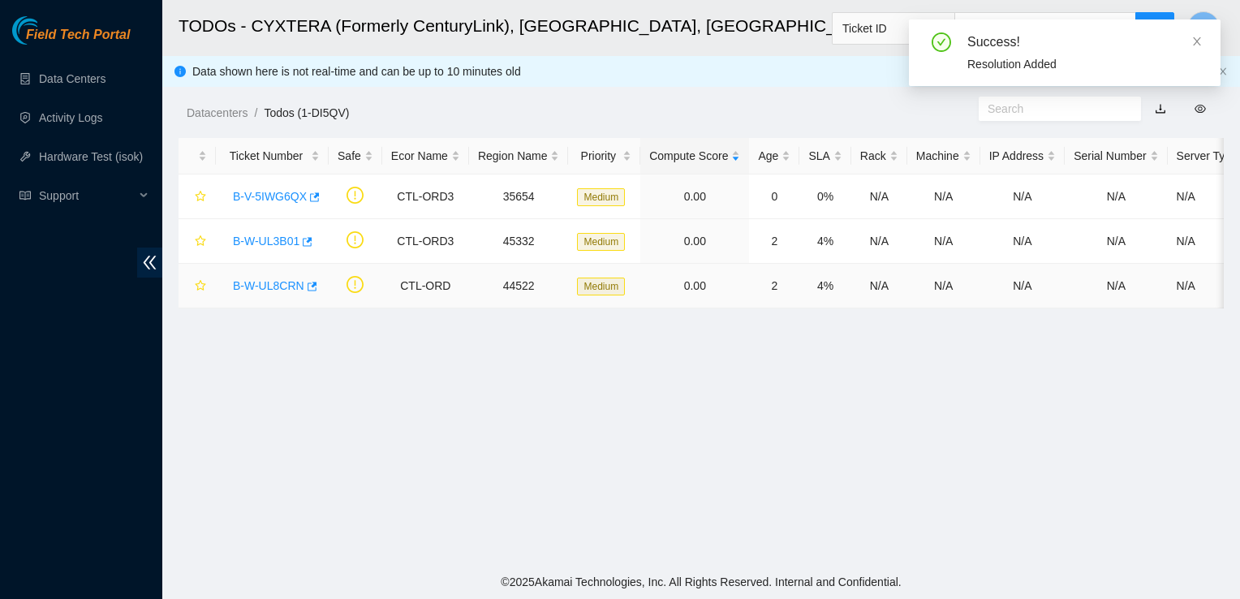
click at [274, 286] on link "B-W-UL8CRN" at bounding box center [268, 285] width 71 height 13
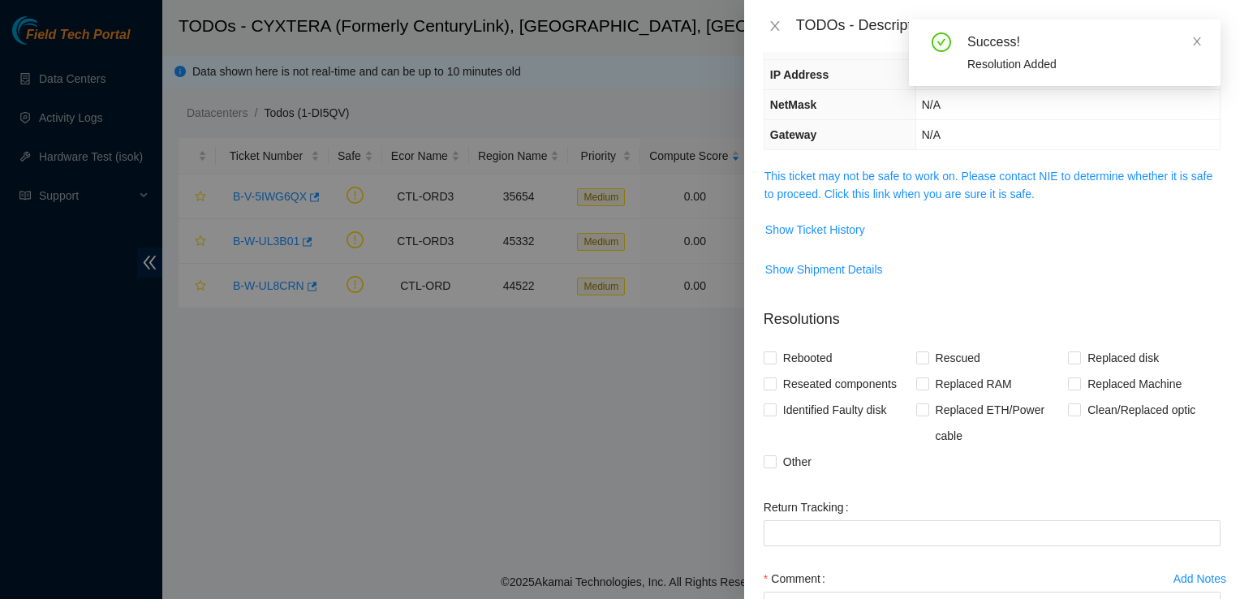
scroll to position [0, 0]
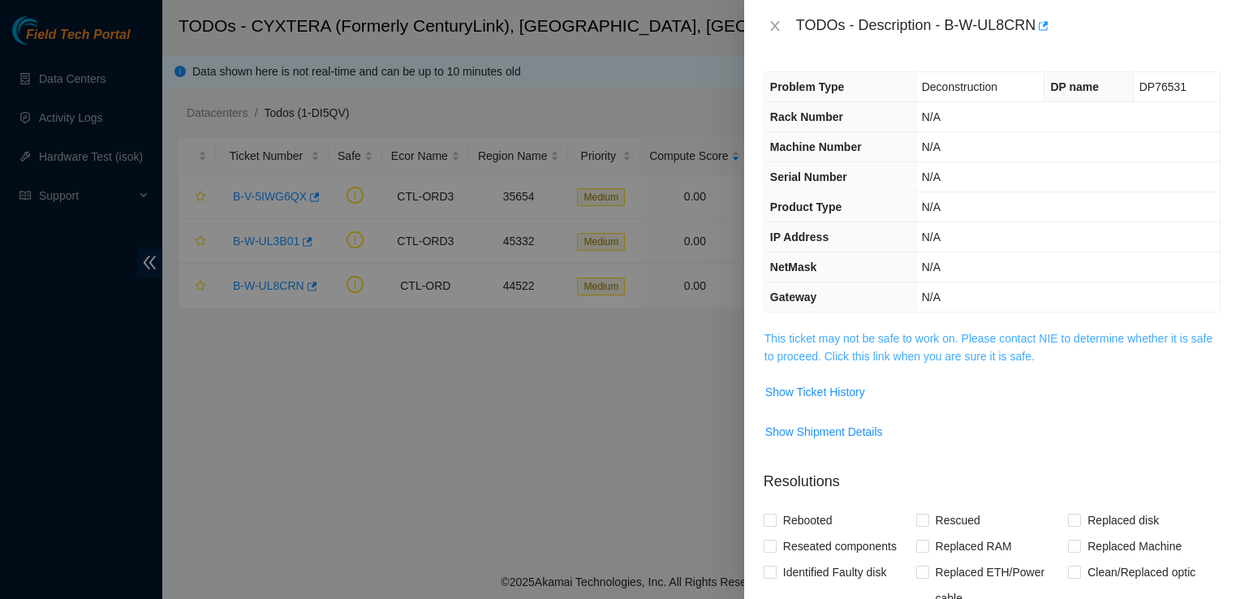
click at [957, 342] on link "This ticket may not be safe to work on. Please contact NIE to determine whether…" at bounding box center [988, 347] width 448 height 31
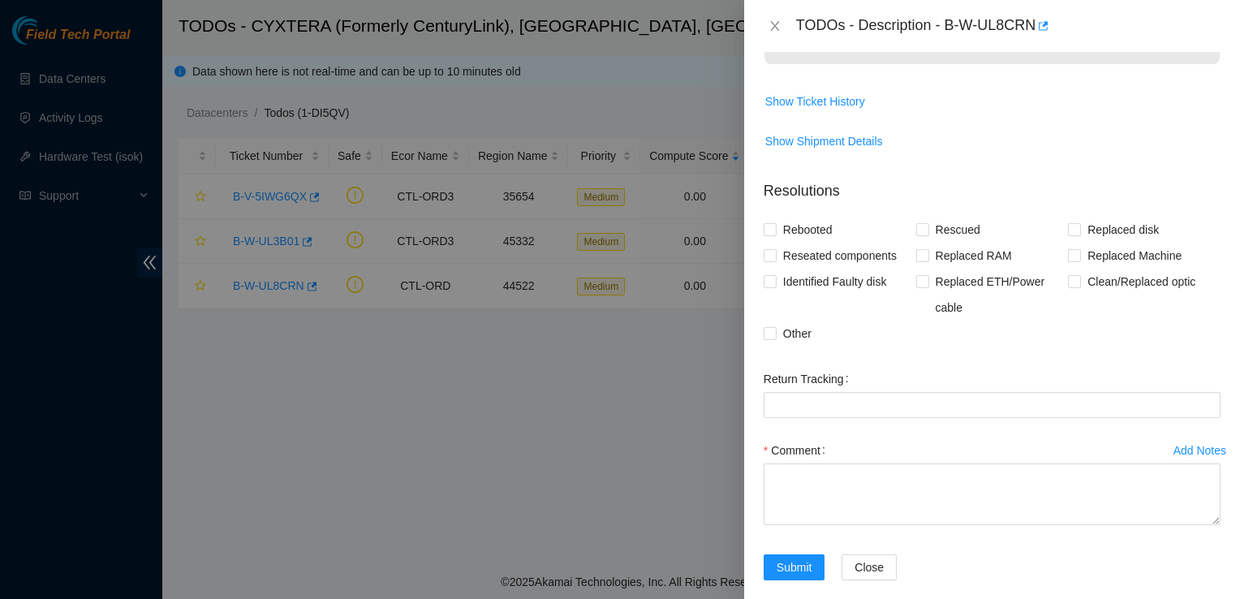
scroll to position [403, 0]
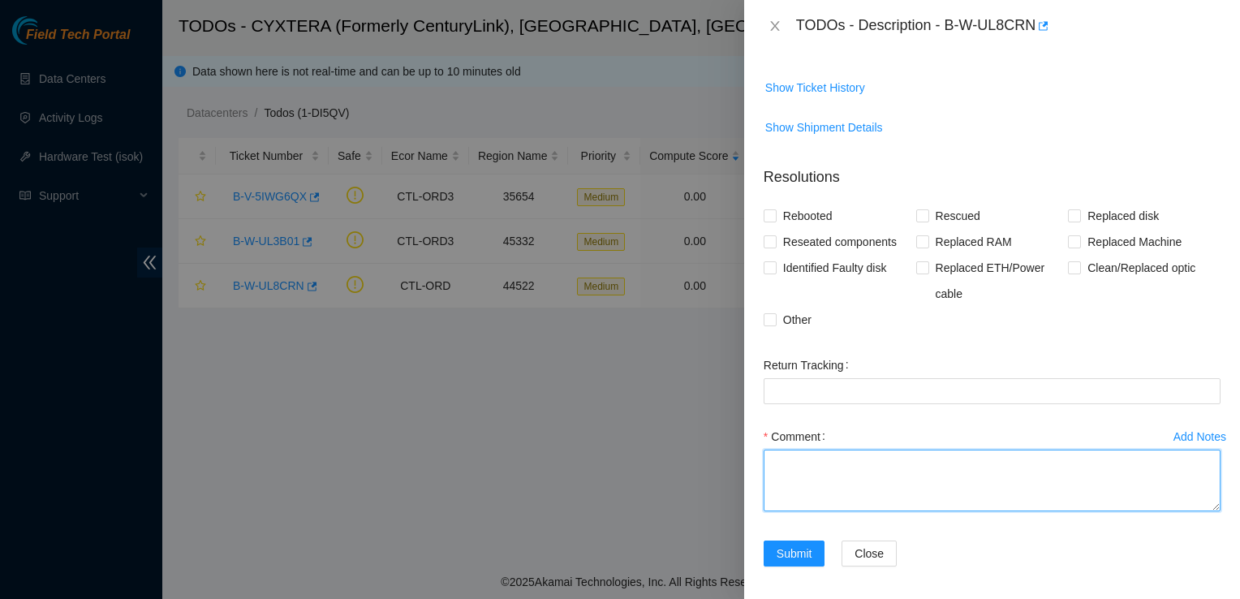
click at [1039, 478] on textarea "Comment" at bounding box center [992, 481] width 457 height 62
type textarea "Powered down"
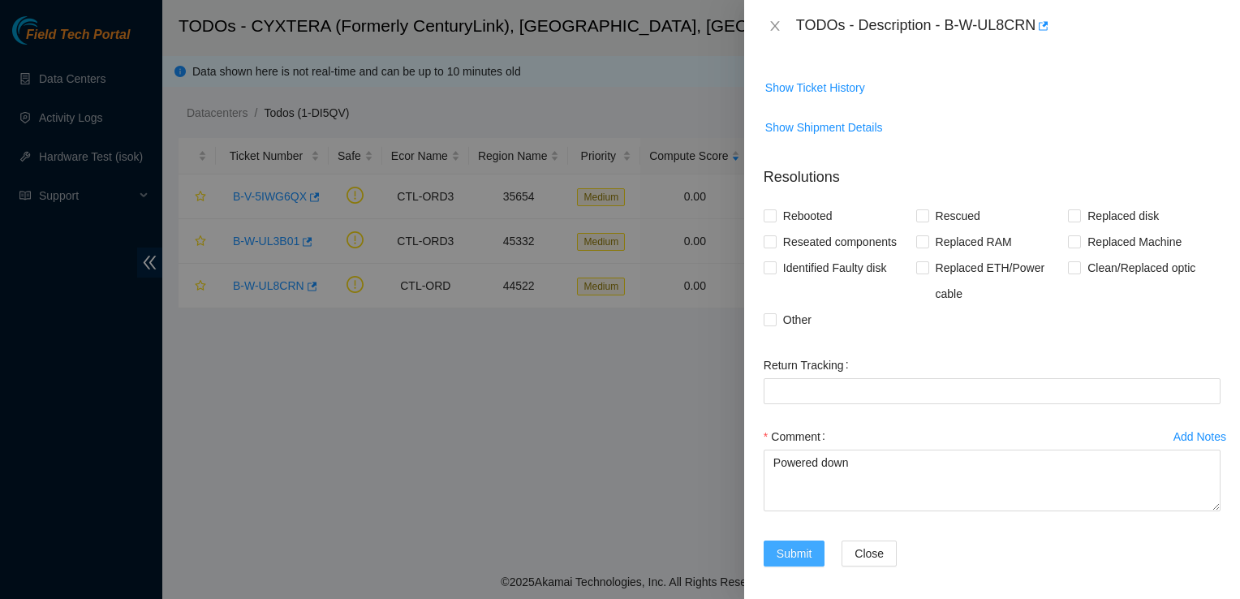
click at [803, 555] on button "Submit" at bounding box center [795, 553] width 62 height 26
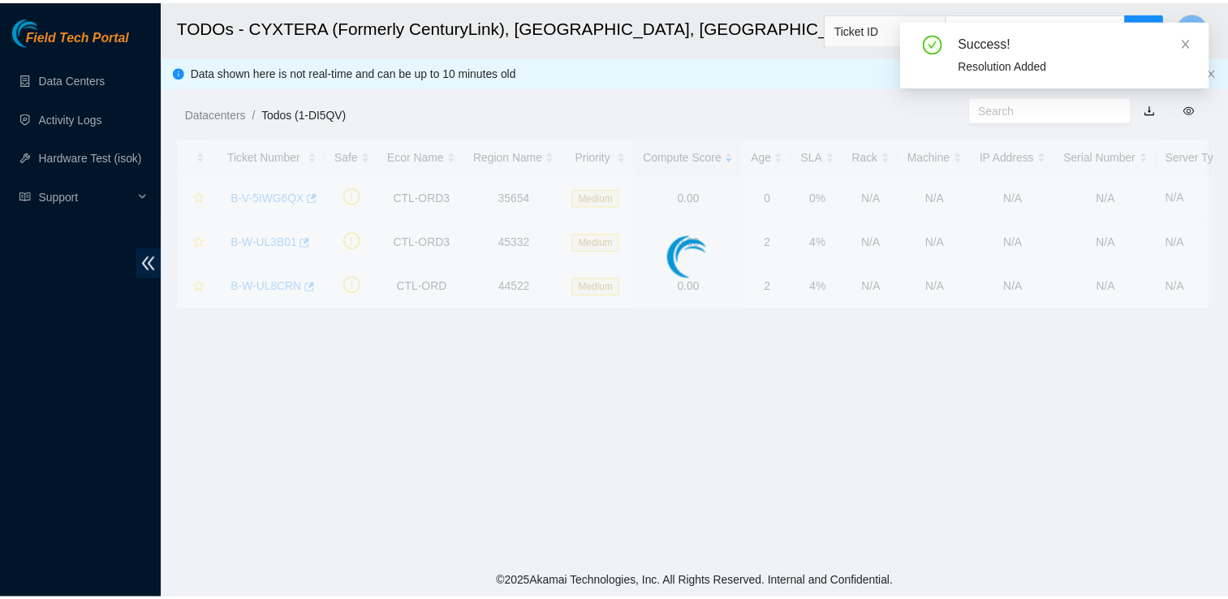
scroll to position [333, 0]
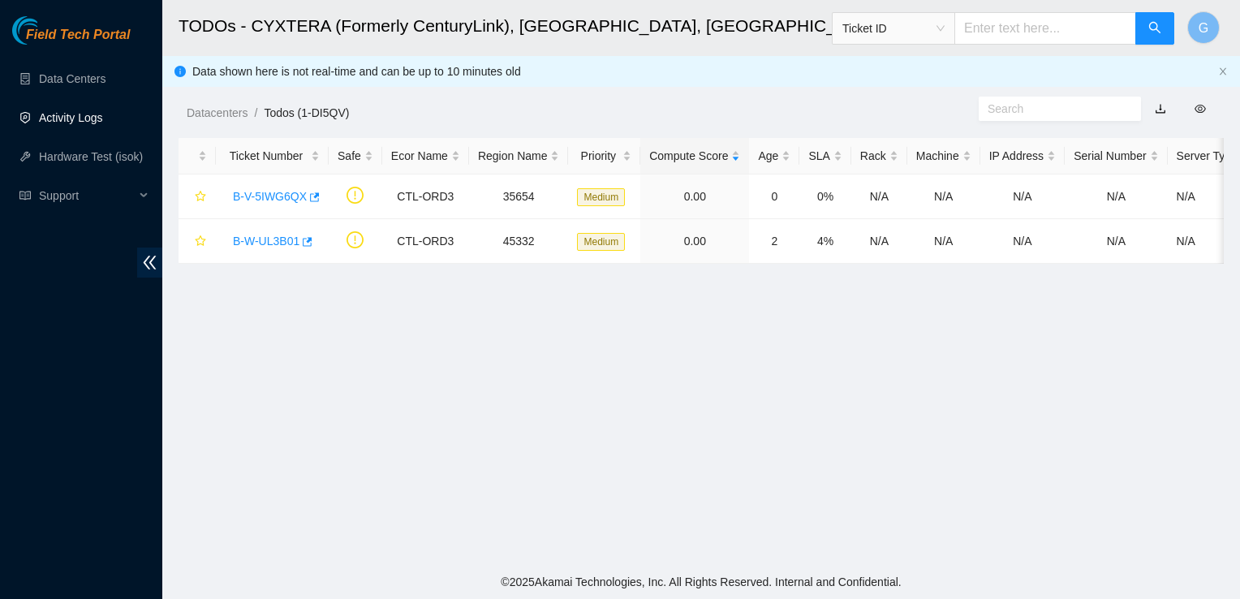
click at [51, 111] on link "Activity Logs" at bounding box center [71, 117] width 64 height 13
